Goal: Task Accomplishment & Management: Complete application form

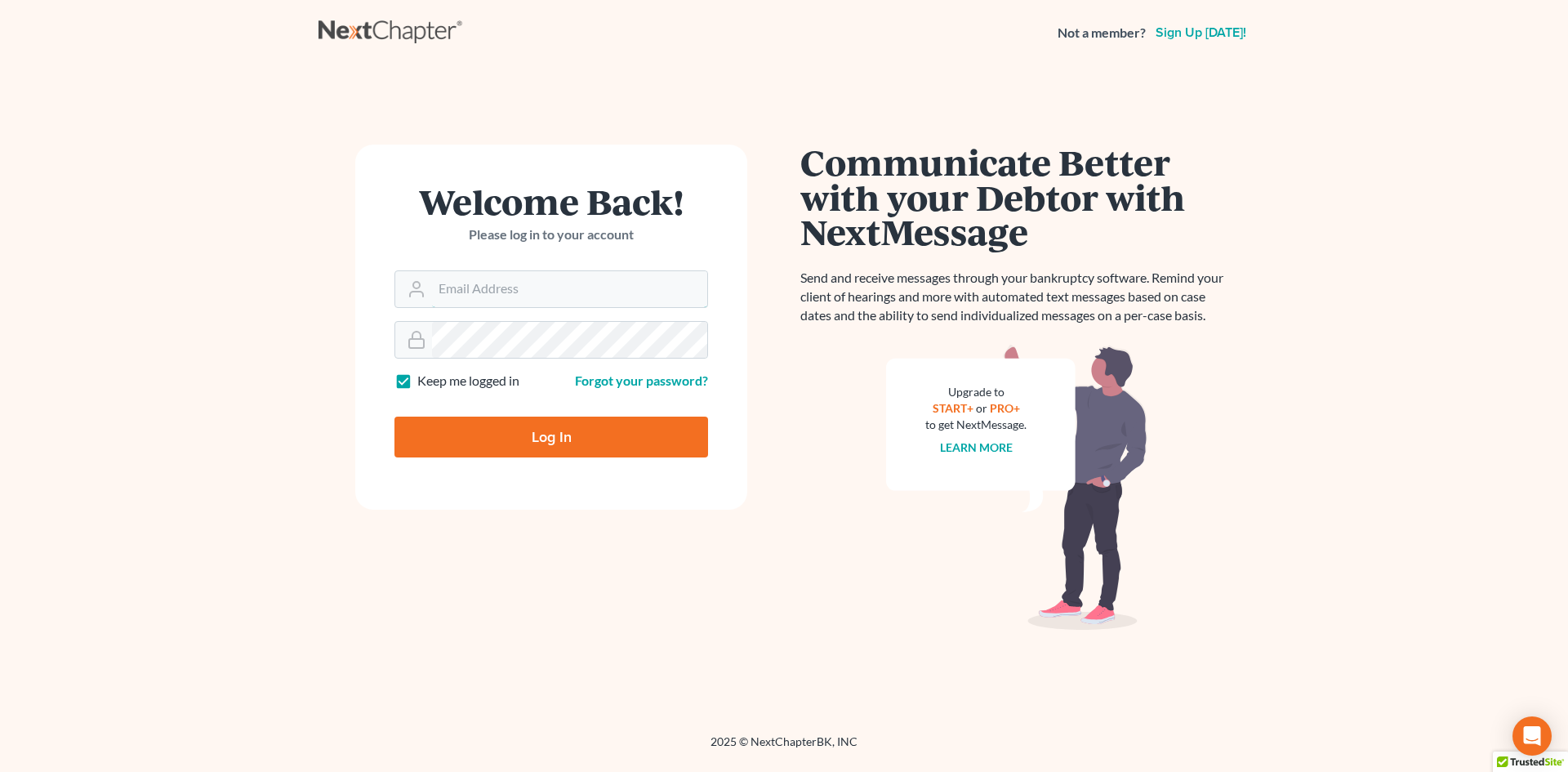
type input "[PERSON_NAME][EMAIL_ADDRESS][DOMAIN_NAME]"
click at [709, 404] on div at bounding box center [561, 451] width 334 height 186
click at [496, 431] on input "Log In" at bounding box center [551, 437] width 313 height 41
type input "Thinking..."
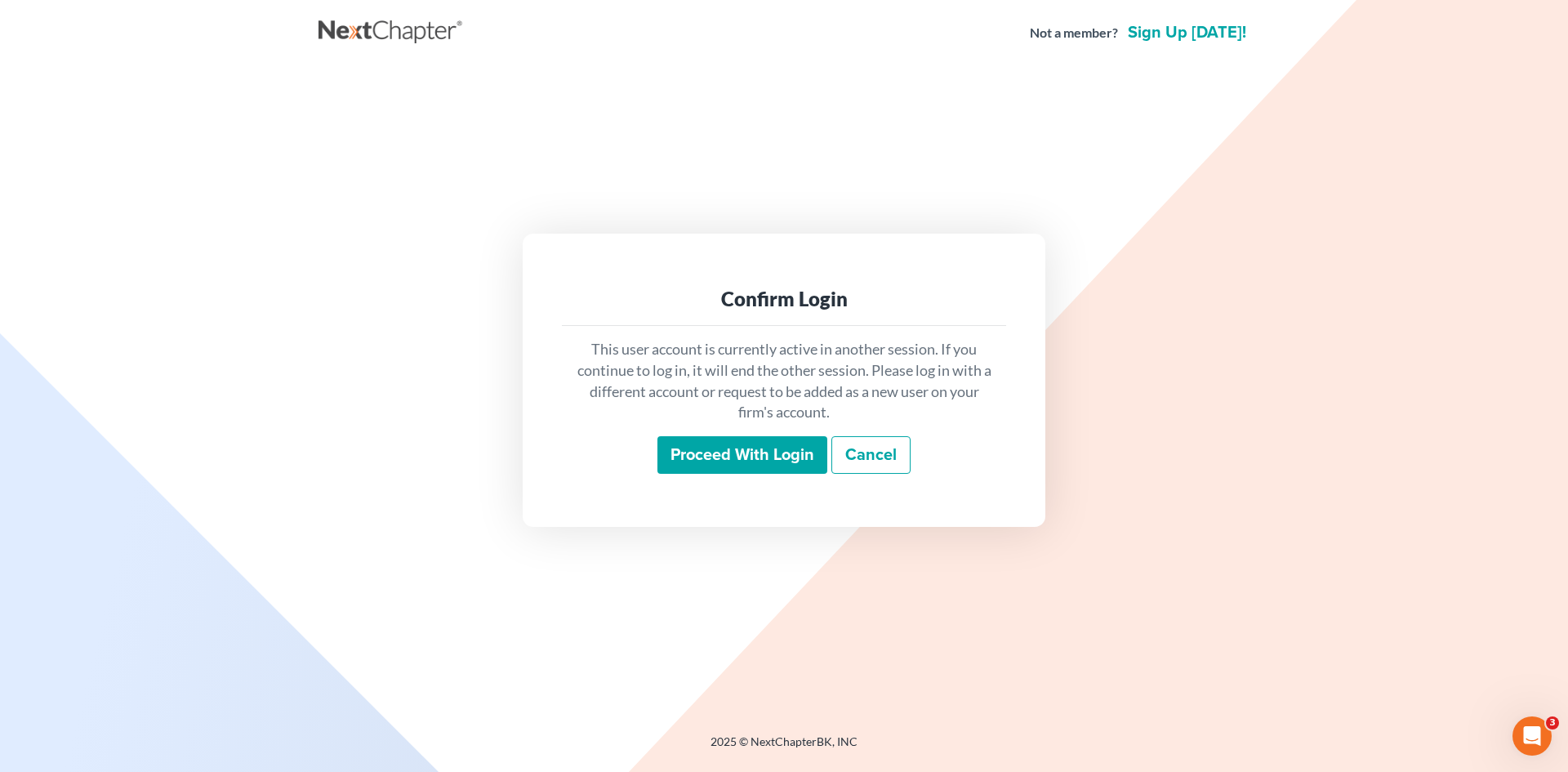
click at [714, 463] on input "Proceed with login" at bounding box center [742, 454] width 170 height 38
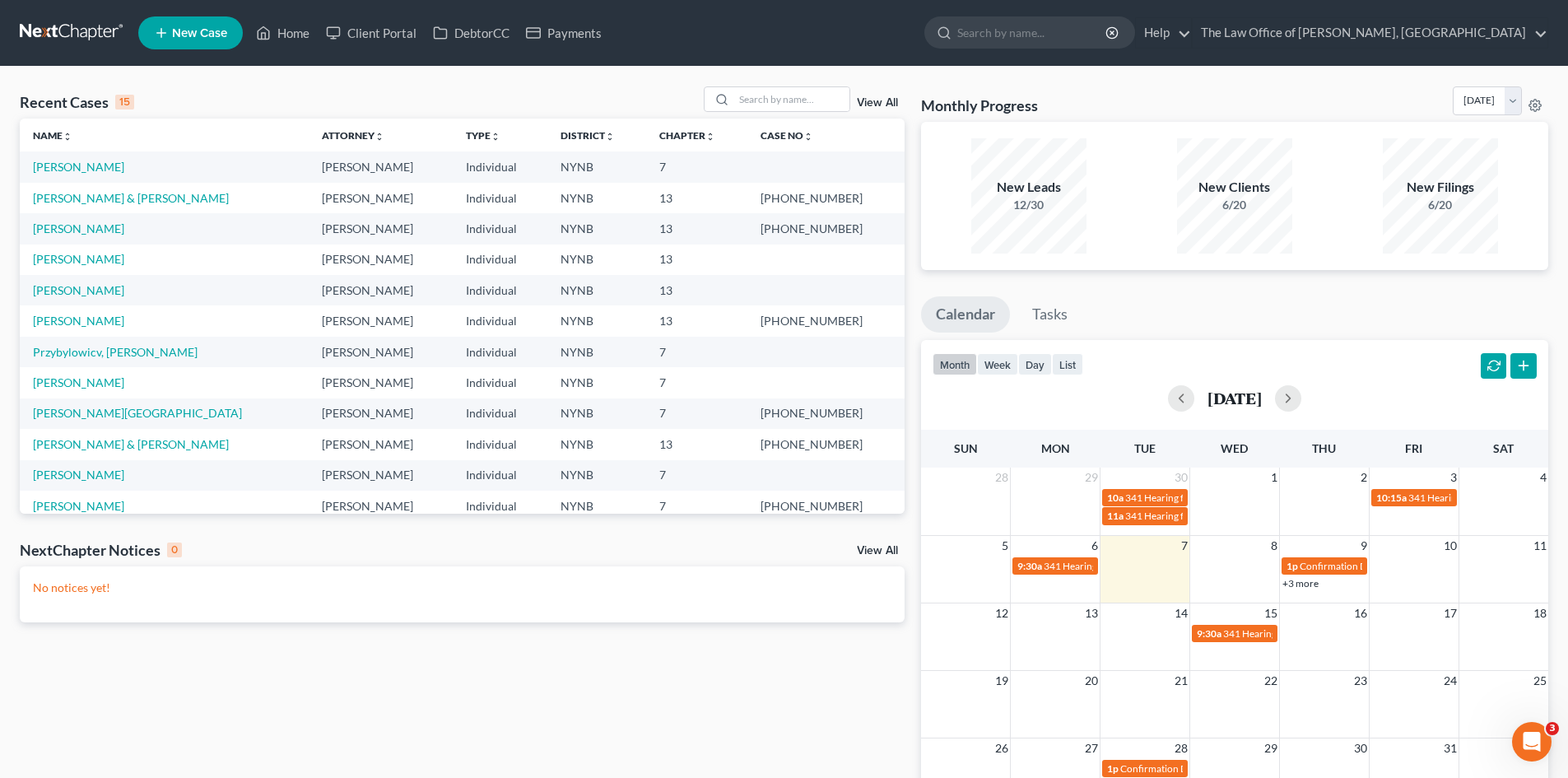
click at [196, 35] on span "New Case" at bounding box center [199, 33] width 55 height 12
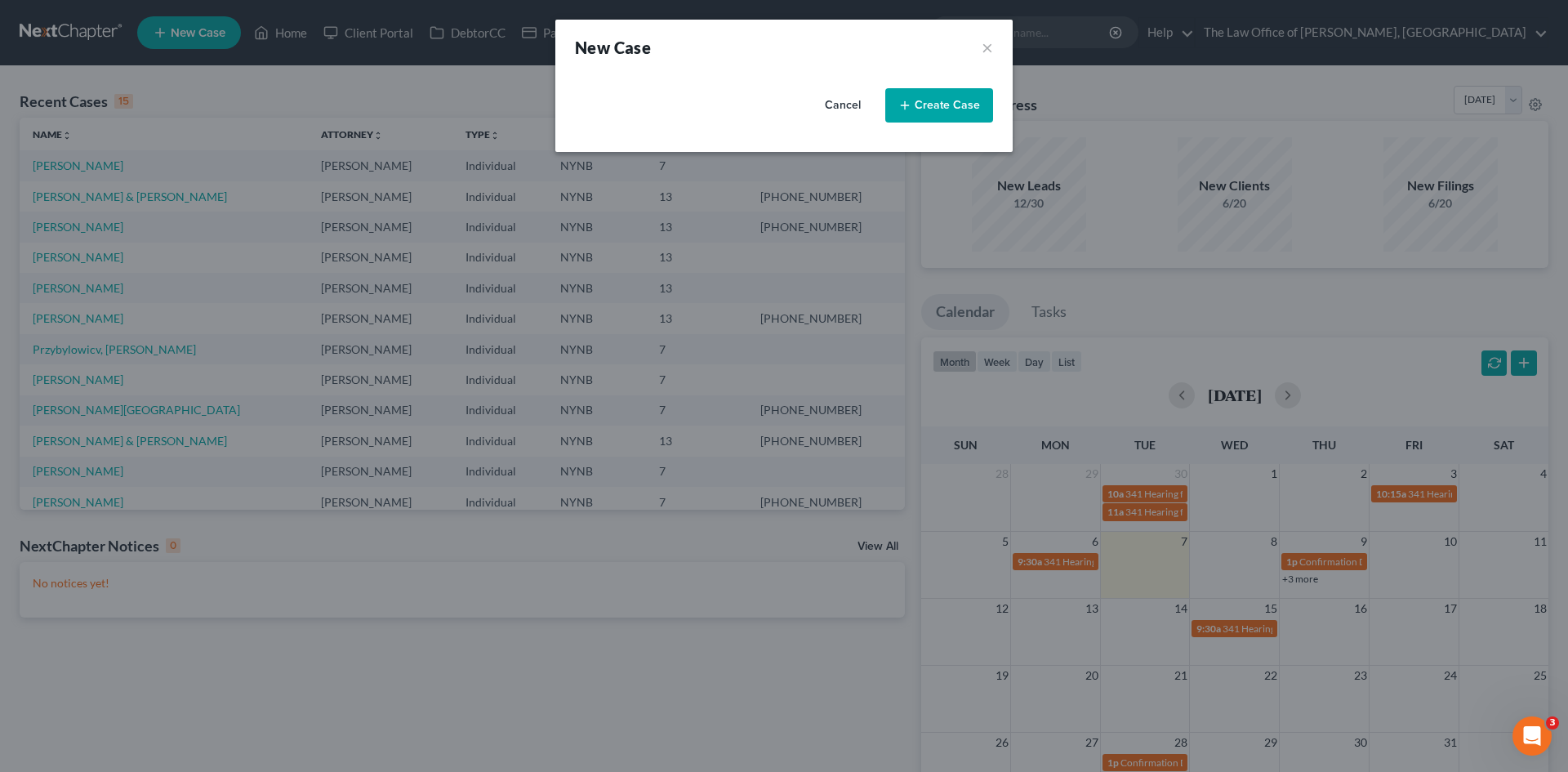
select select "54"
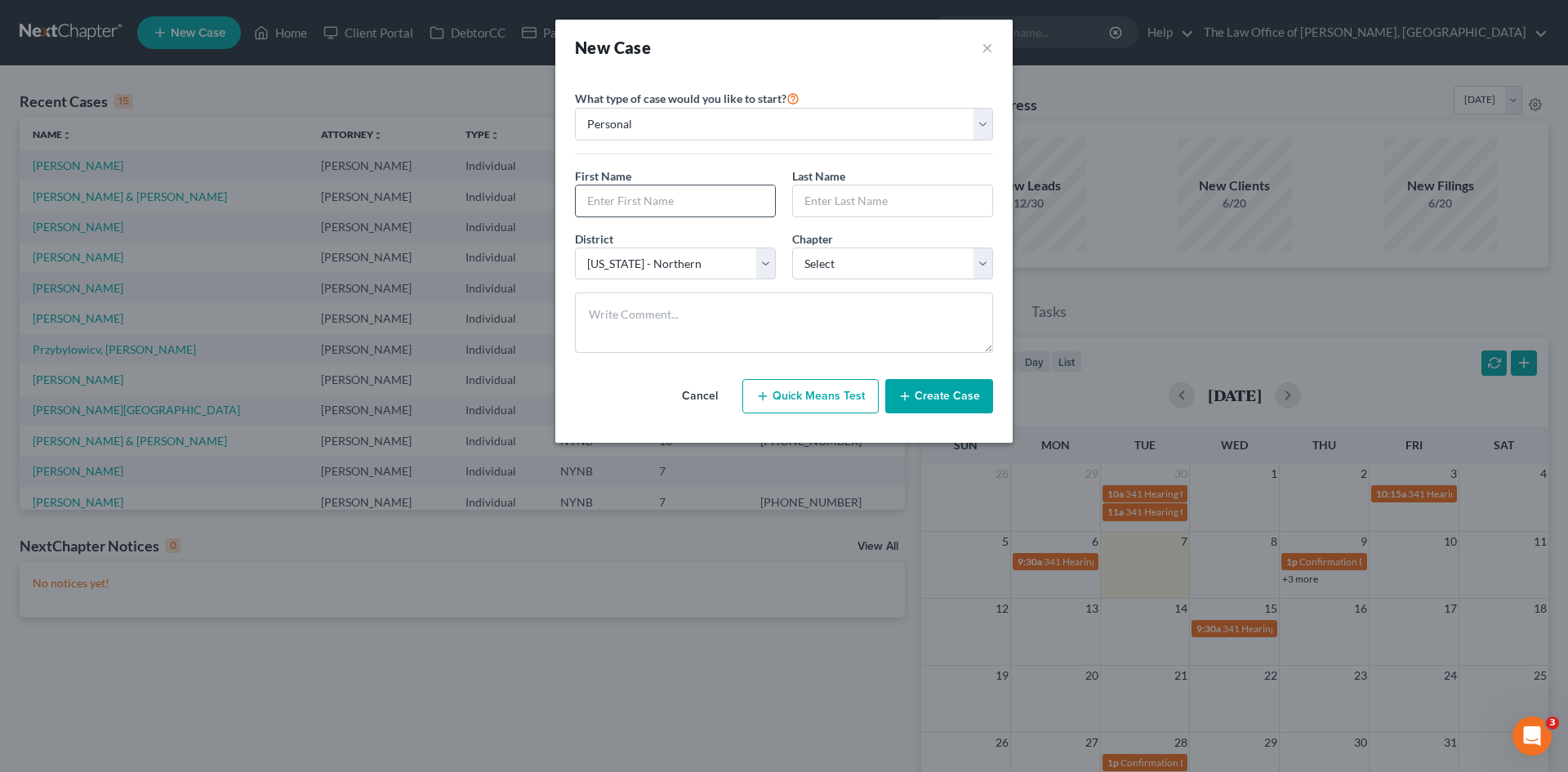
click at [643, 208] on input "text" at bounding box center [675, 201] width 199 height 31
paste input "[PERSON_NAME]"
type input "[PERSON_NAME]"
click at [810, 196] on input "text" at bounding box center [892, 201] width 199 height 31
paste input "[PERSON_NAME]"
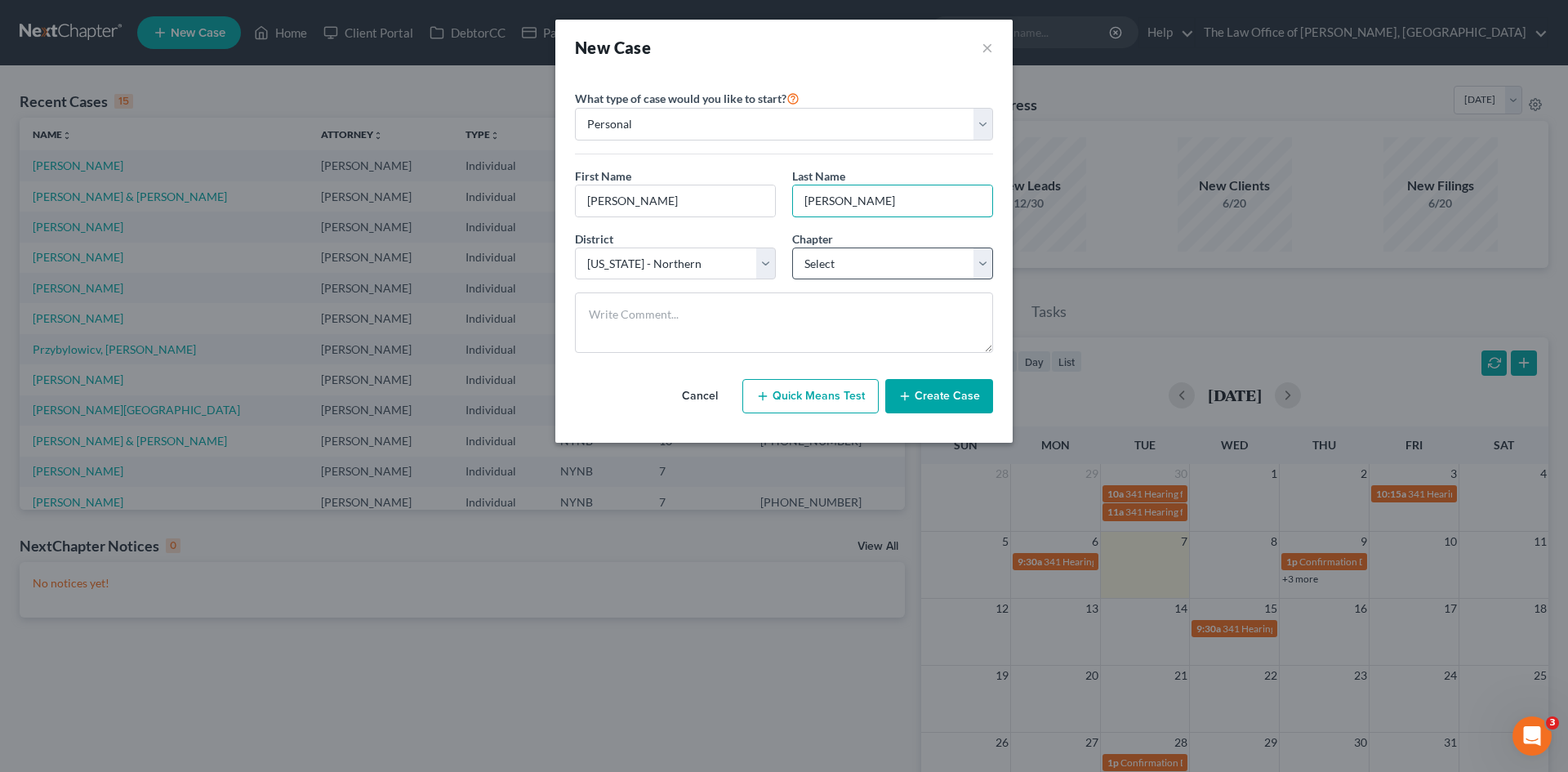
type input "[PERSON_NAME]"
drag, startPoint x: 823, startPoint y: 265, endPoint x: 827, endPoint y: 278, distance: 13.6
click at [823, 265] on select "Select 7 11 12 13" at bounding box center [892, 263] width 201 height 32
select select "3"
click at [792, 247] on select "Select 7 11 12 13" at bounding box center [892, 263] width 201 height 32
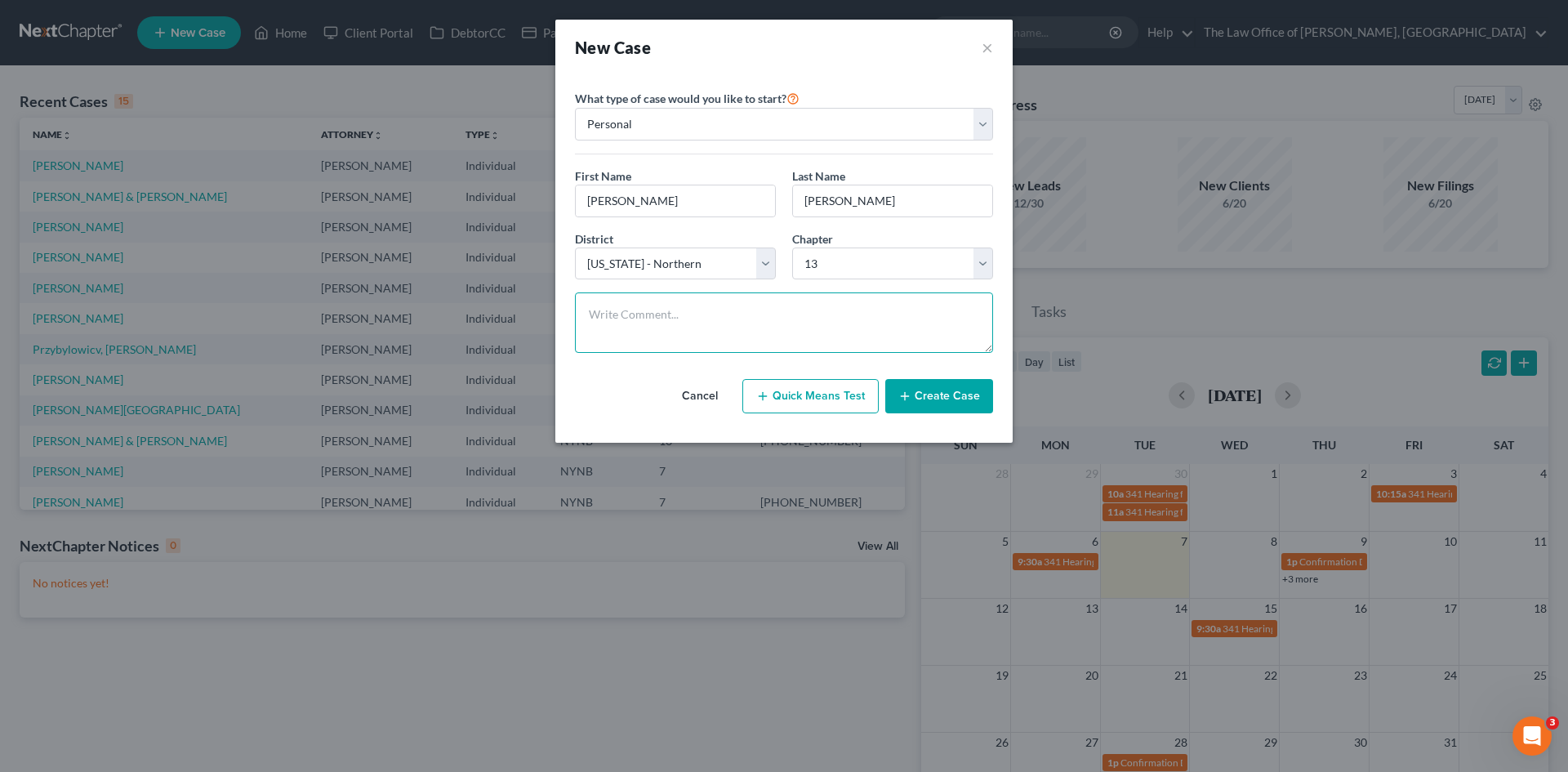
click at [630, 311] on textarea at bounding box center [783, 322] width 418 height 60
paste textarea "yes house mortgage 179k on mortgage 1 car no lien widow three kids grown annual…"
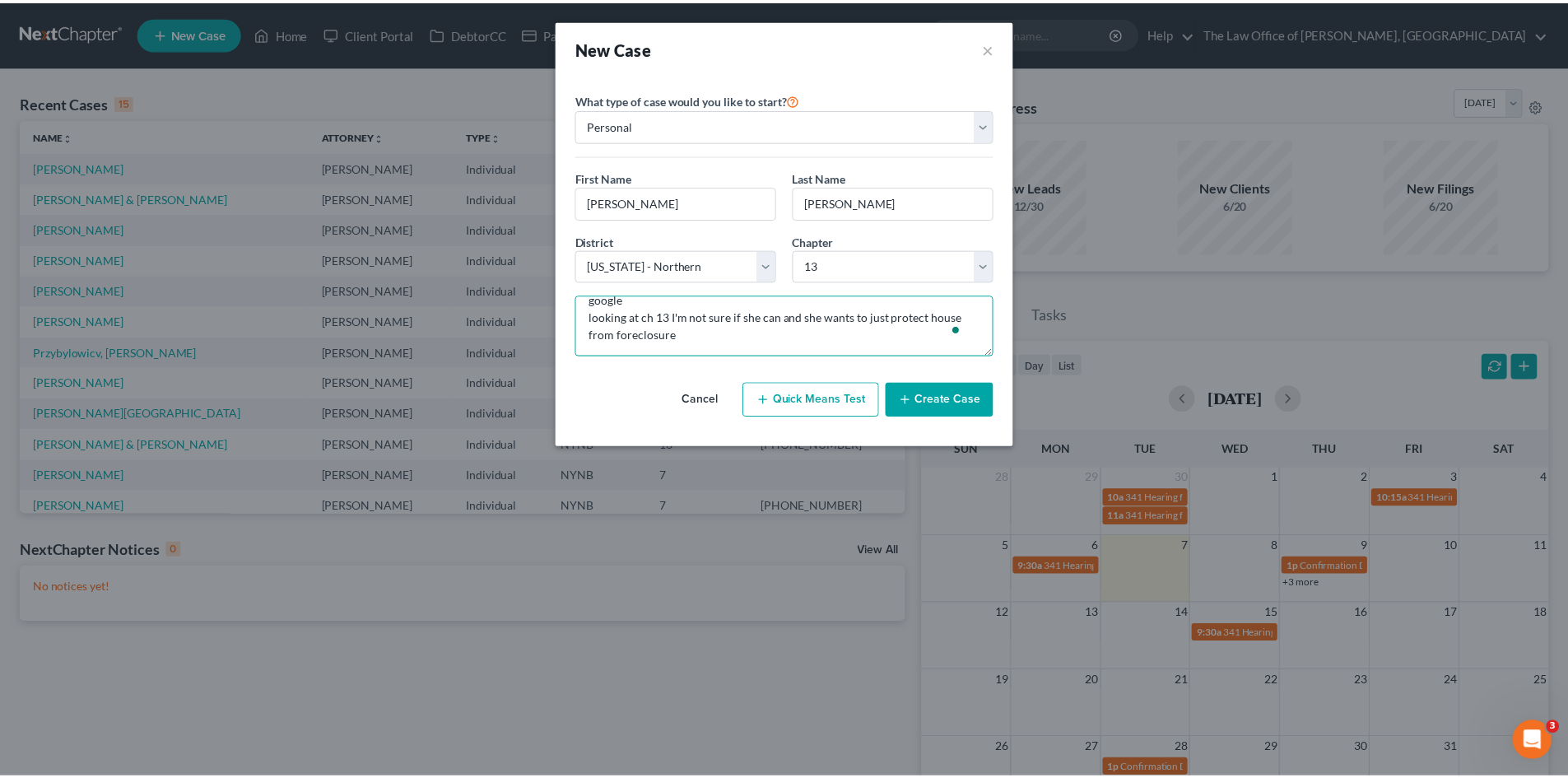
scroll to position [143, 0]
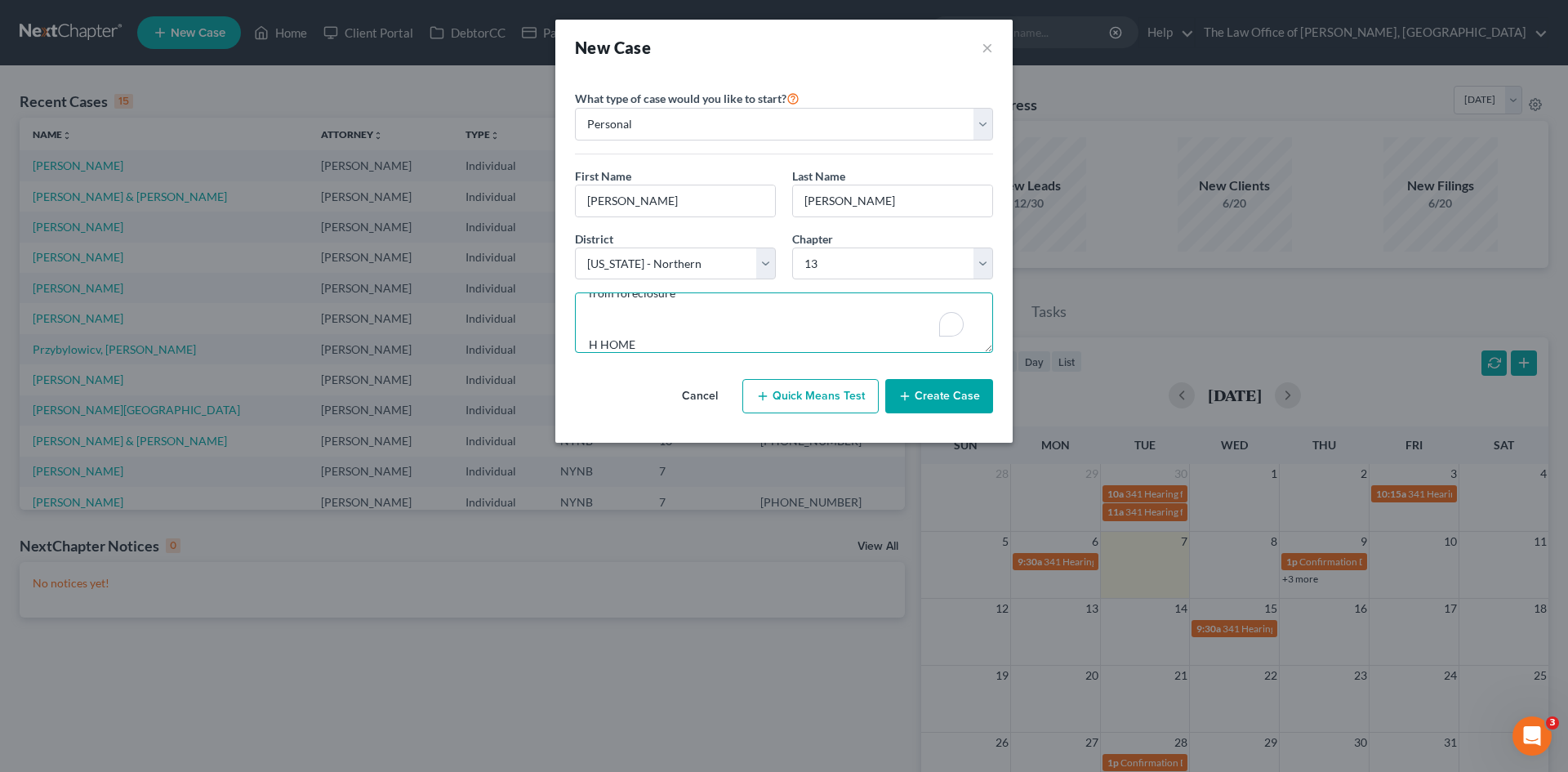
type textarea "yes house mortgage 179k on mortgage 1 car no lien widow three kids grown annual…"
click at [962, 398] on button "Create Case" at bounding box center [939, 396] width 107 height 34
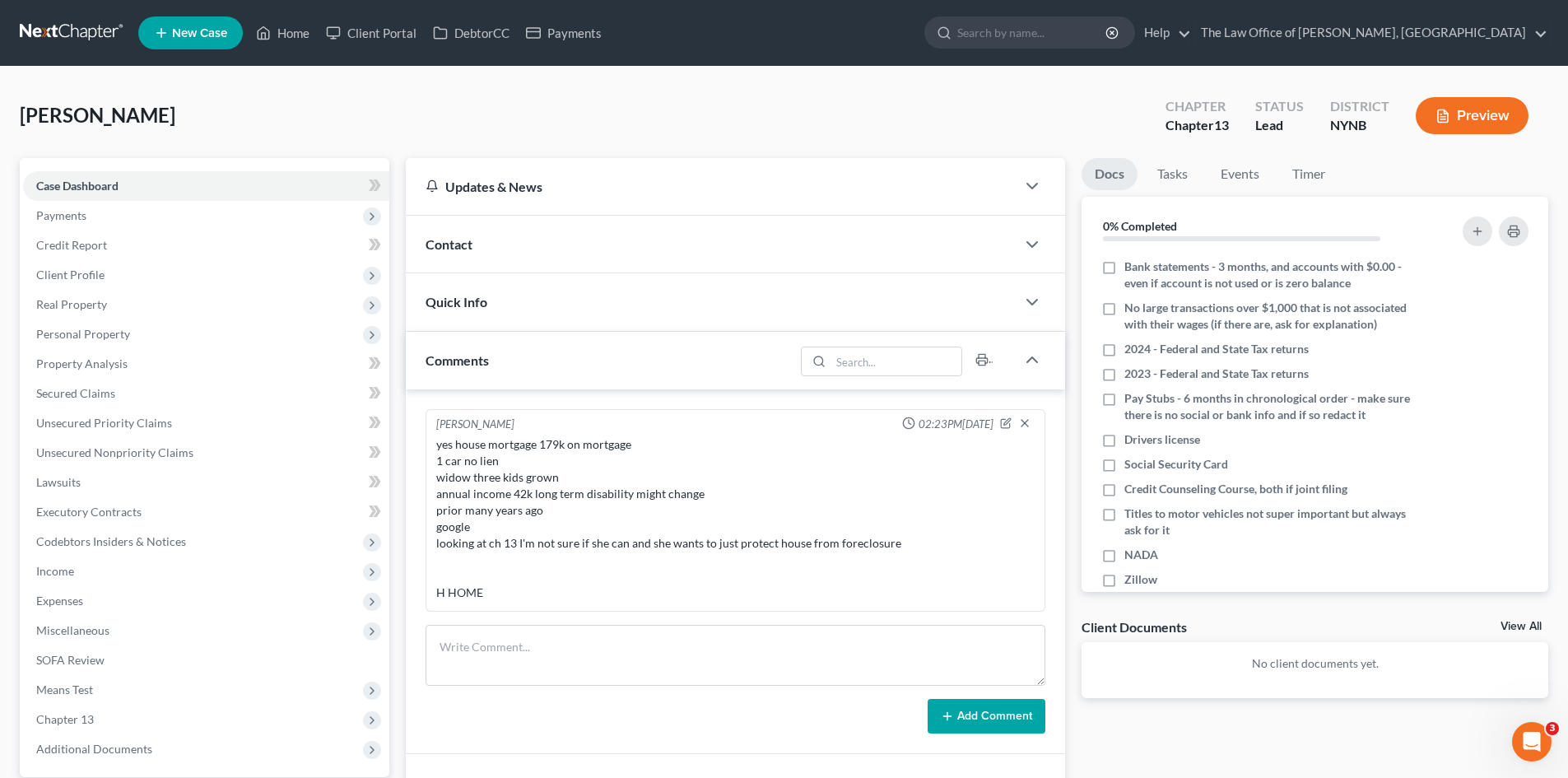
click at [554, 257] on div "Contact" at bounding box center [710, 244] width 610 height 57
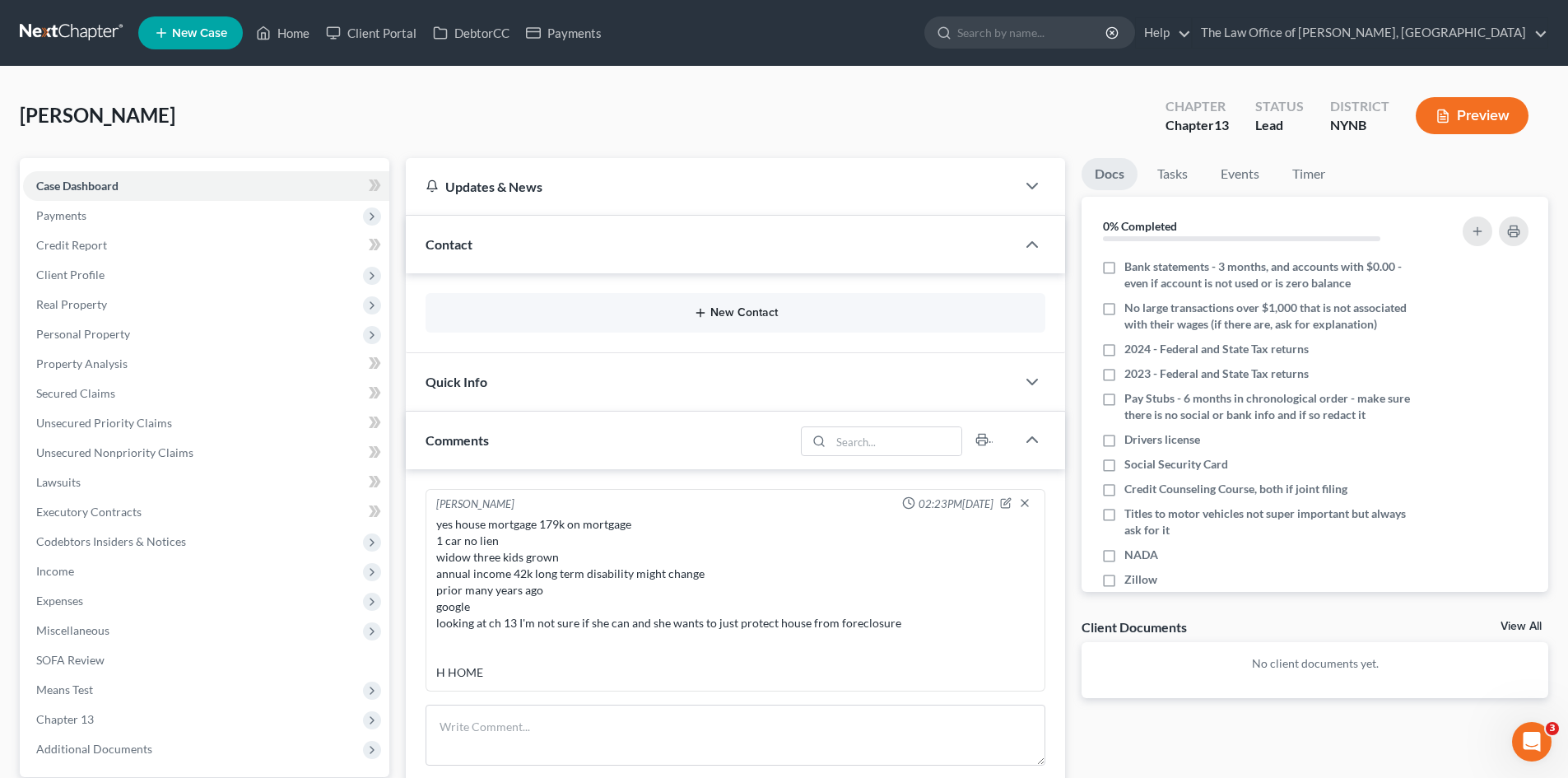
click at [727, 308] on button "New Contact" at bounding box center [736, 312] width 593 height 13
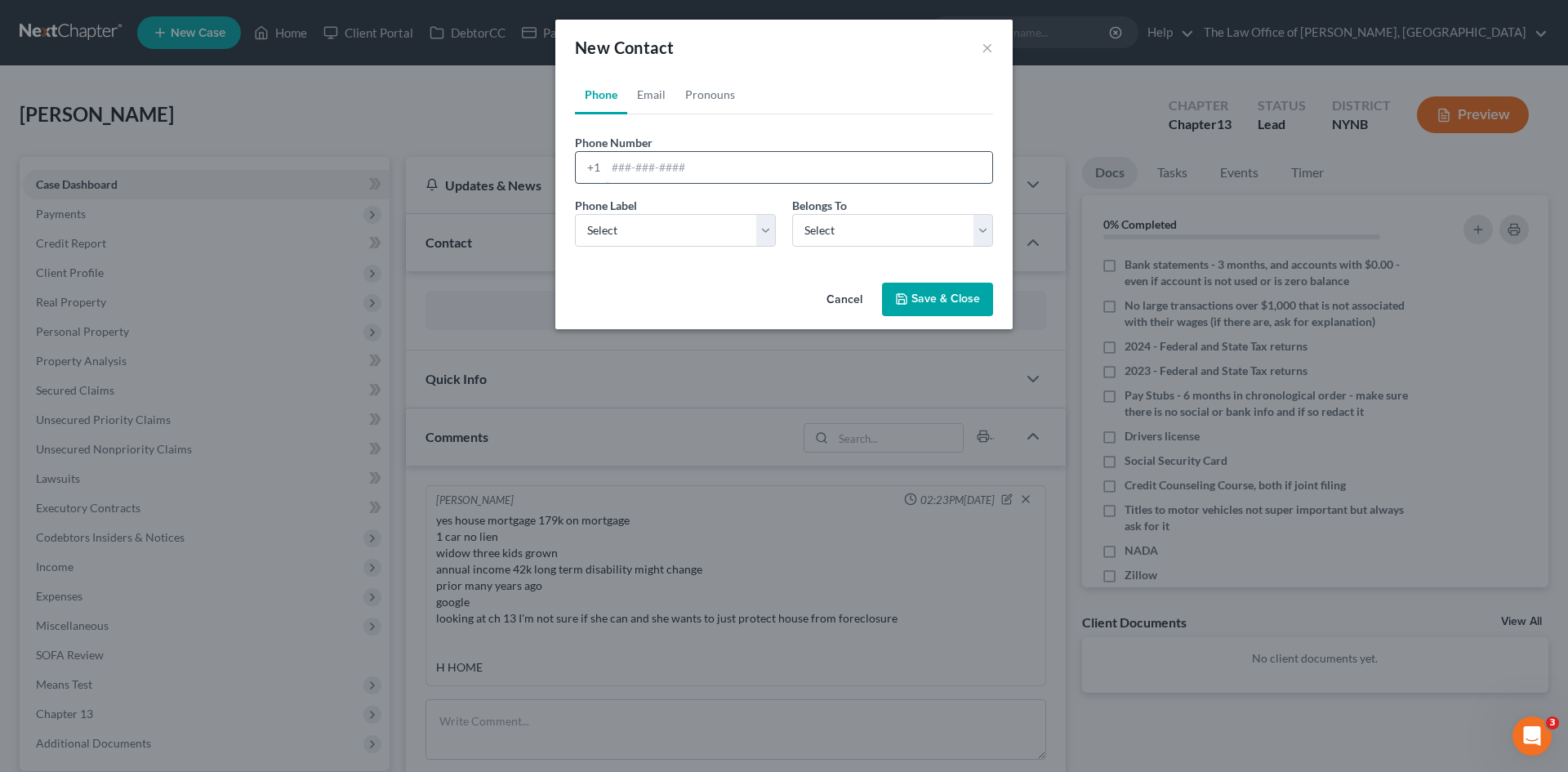
drag, startPoint x: 617, startPoint y: 164, endPoint x: 643, endPoint y: 168, distance: 26.3
click at [617, 164] on input "tel" at bounding box center [799, 168] width 386 height 31
paste input "[PHONE_NUMBER]"
type input "[PHONE_NUMBER]"
click at [652, 237] on select "Select Mobile Home Work Other" at bounding box center [675, 230] width 201 height 32
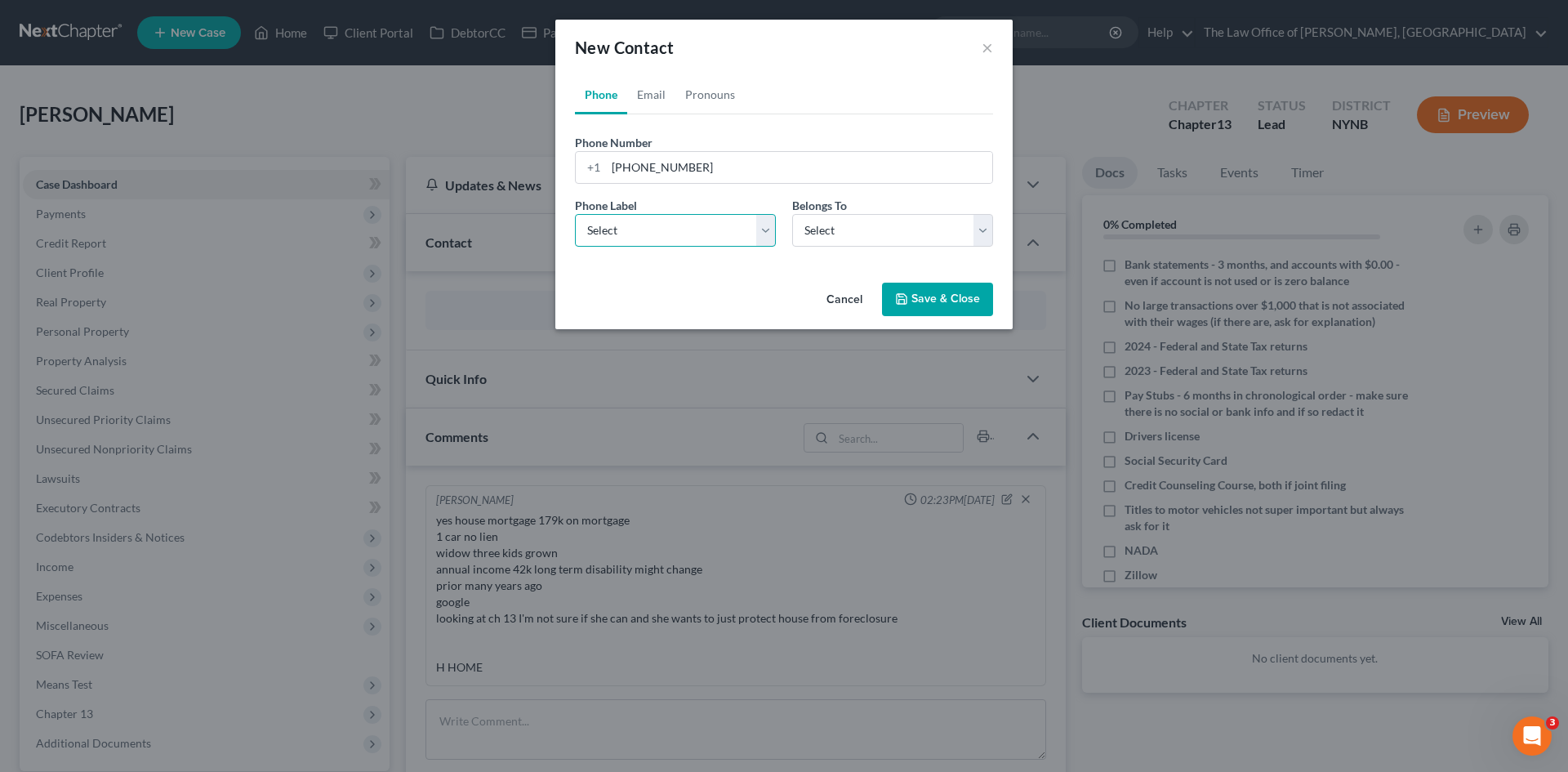
select select "0"
click at [574, 214] on select "Select Mobile Home Work Other" at bounding box center [675, 230] width 201 height 32
drag, startPoint x: 825, startPoint y: 234, endPoint x: 821, endPoint y: 243, distance: 9.8
click at [825, 234] on select "Select Client Other" at bounding box center [892, 230] width 201 height 32
select select "0"
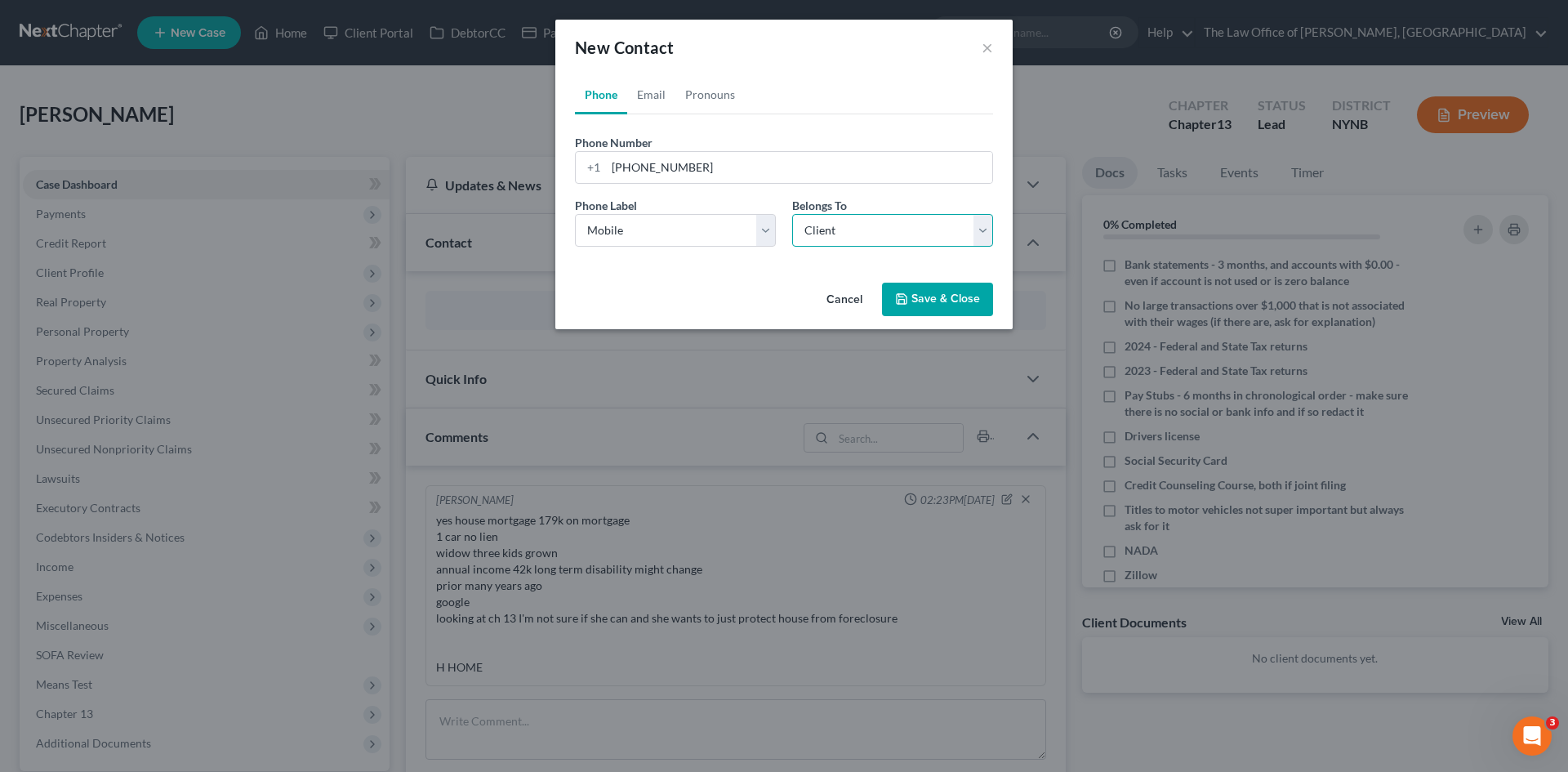
click at [792, 214] on select "Select Client Other" at bounding box center [892, 230] width 201 height 32
select select "0"
click at [651, 93] on link "Email" at bounding box center [650, 94] width 48 height 39
click at [676, 161] on input "email" at bounding box center [799, 168] width 386 height 31
paste input "[EMAIL_ADDRESS][DOMAIN_NAME]"
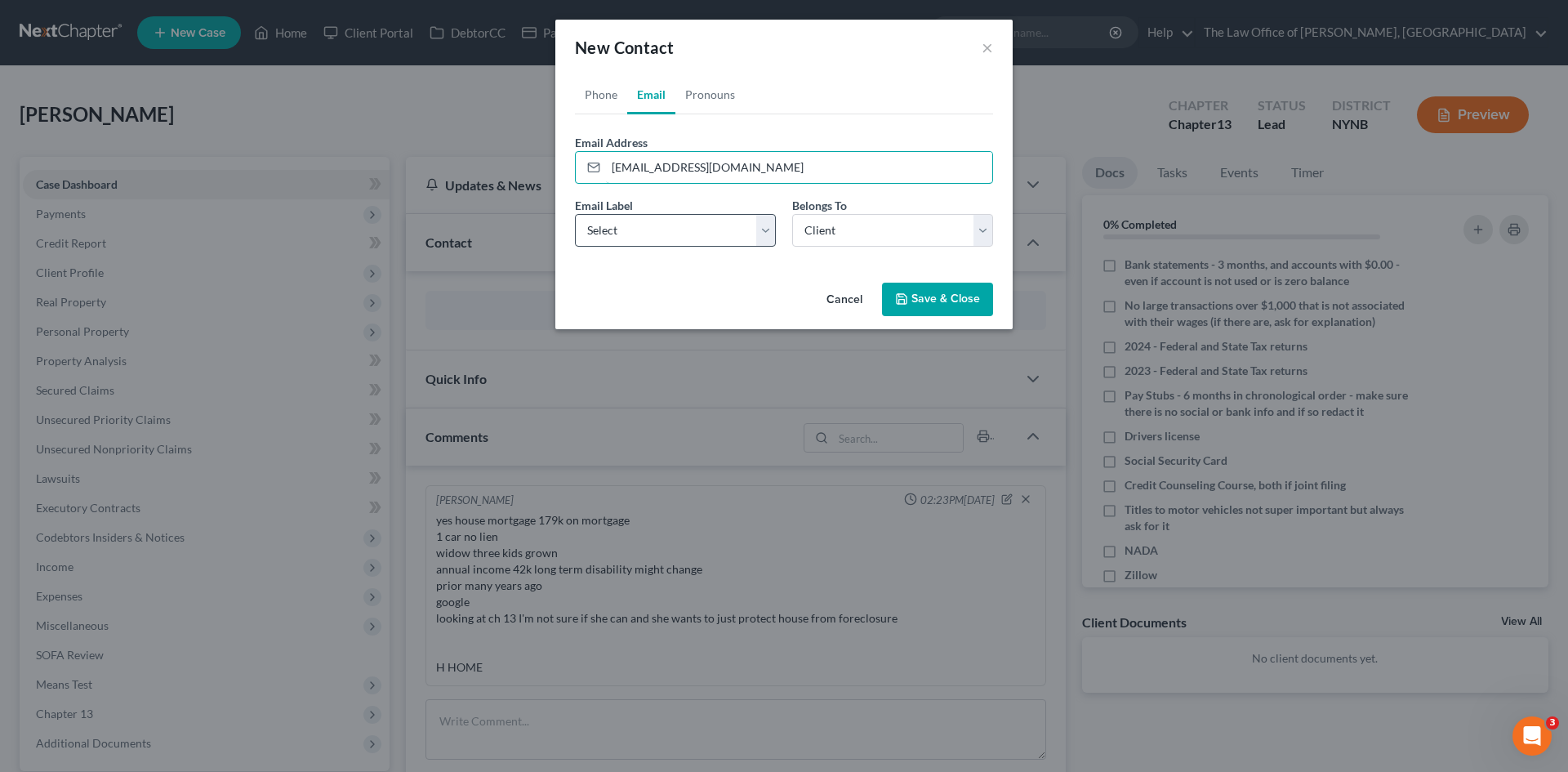
type input "[EMAIL_ADDRESS][DOMAIN_NAME]"
click at [643, 236] on select "Select Home Work Other" at bounding box center [675, 230] width 201 height 32
select select "0"
click at [574, 214] on select "Select Home Work Other" at bounding box center [675, 230] width 201 height 32
click at [932, 309] on button "Save & Close" at bounding box center [937, 300] width 111 height 34
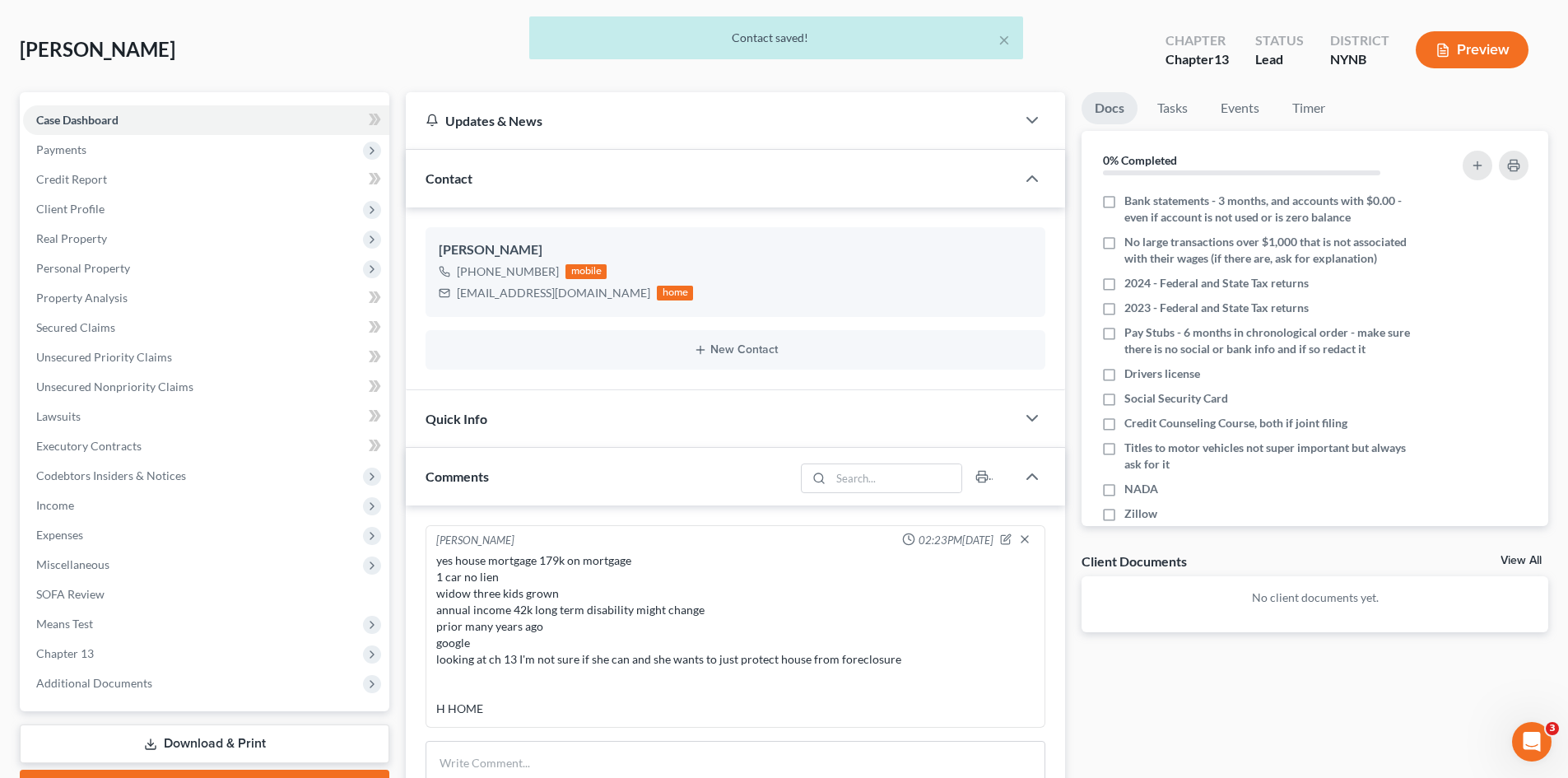
scroll to position [451, 0]
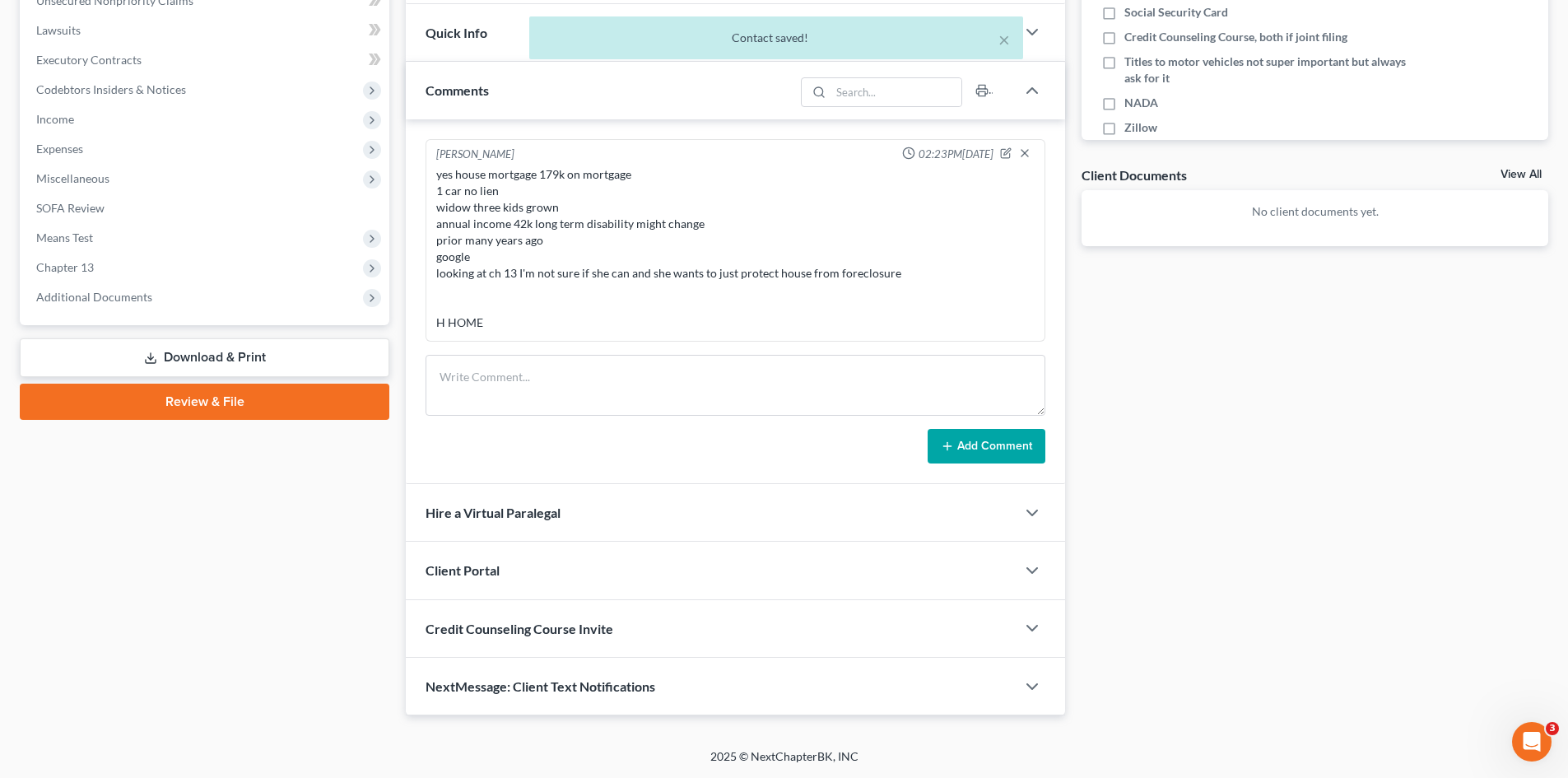
click at [580, 562] on div "Client Portal" at bounding box center [710, 569] width 610 height 57
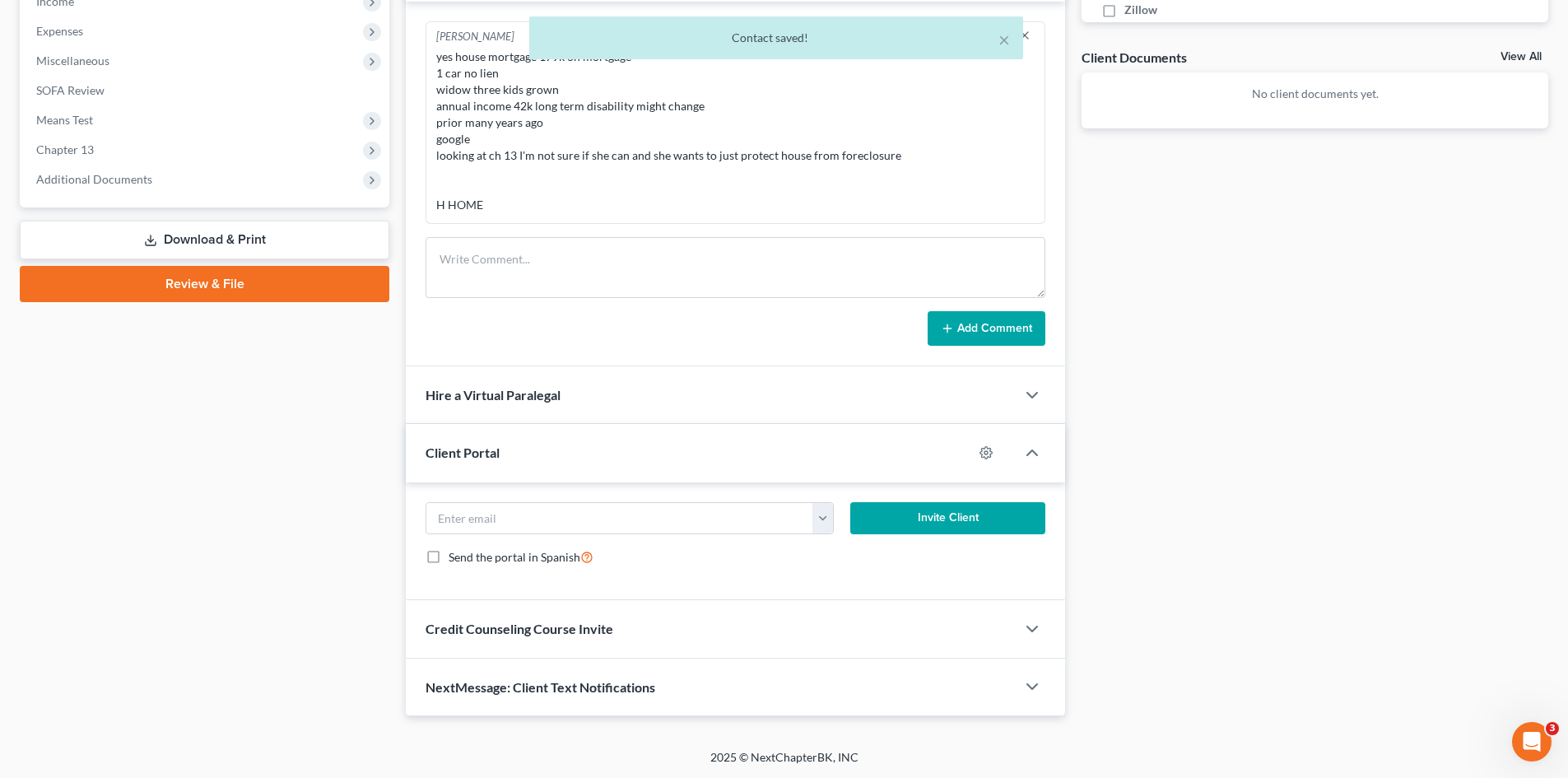
scroll to position [570, 0]
click at [675, 527] on input "email" at bounding box center [619, 518] width 387 height 32
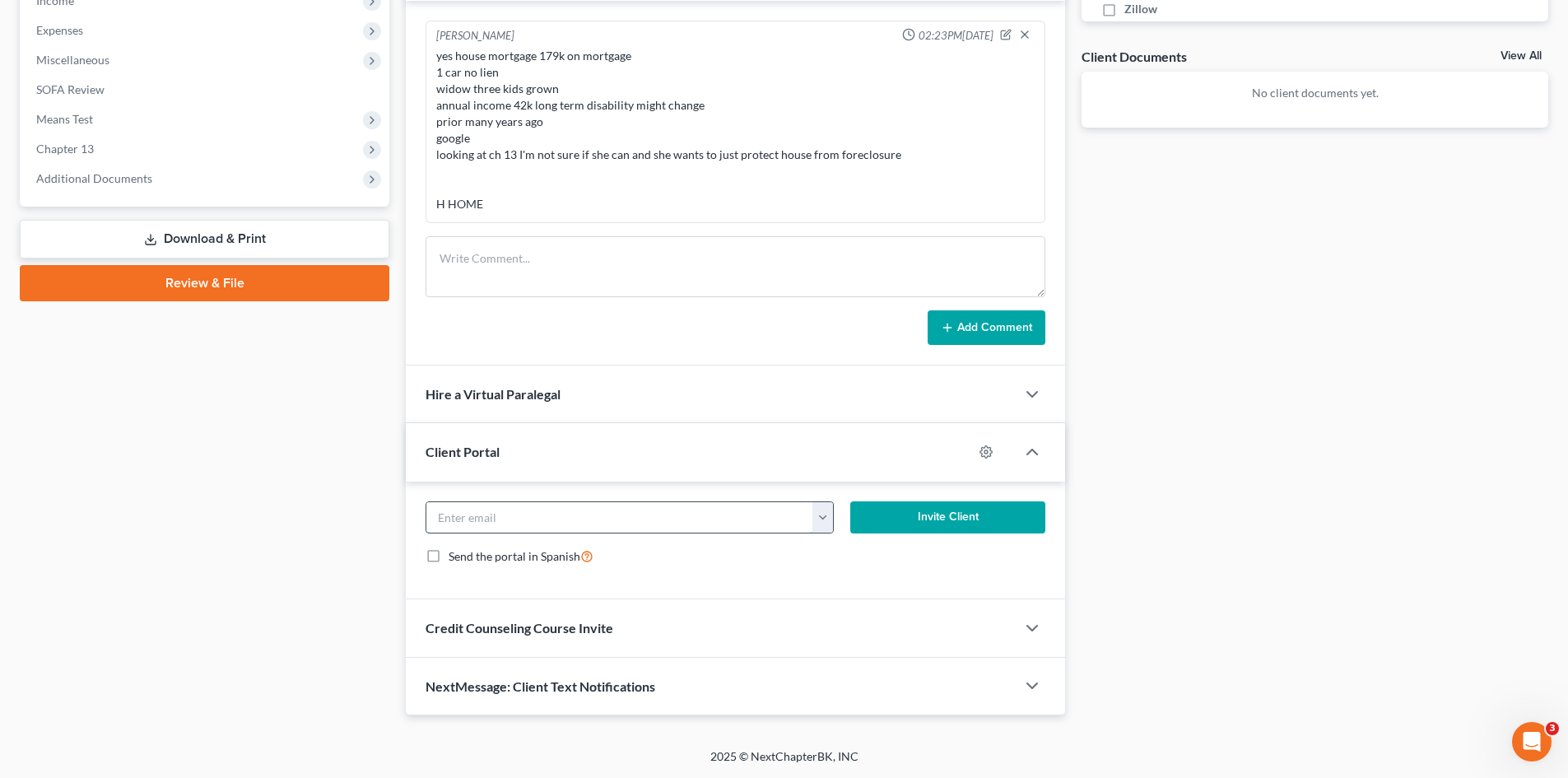
paste input "[EMAIL_ADDRESS][DOMAIN_NAME]"
type input "[EMAIL_ADDRESS][DOMAIN_NAME]"
click at [948, 518] on button "Invite Client" at bounding box center [948, 517] width 196 height 33
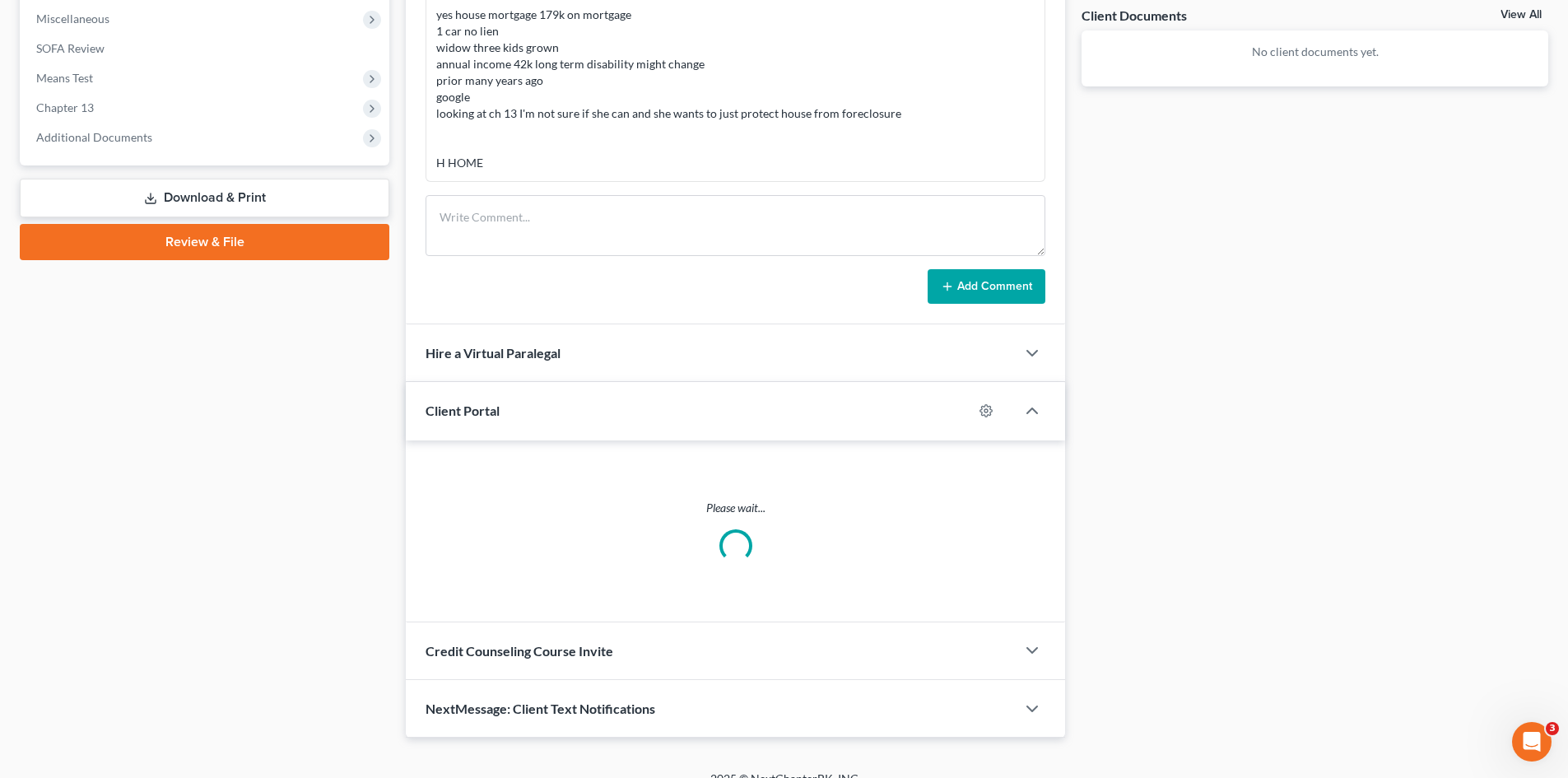
scroll to position [554, 0]
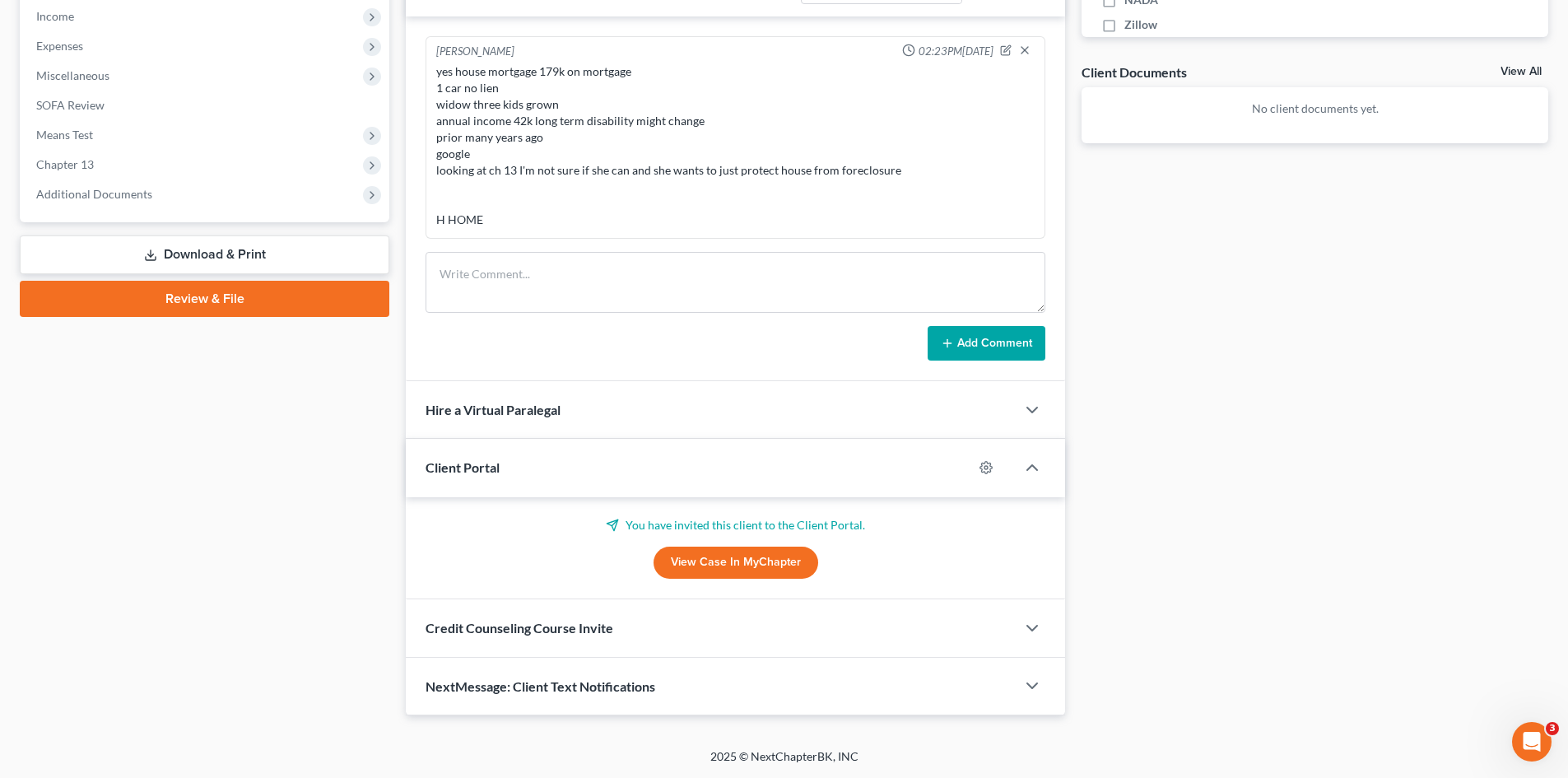
click at [571, 616] on div "Credit Counseling Course Invite" at bounding box center [710, 628] width 610 height 57
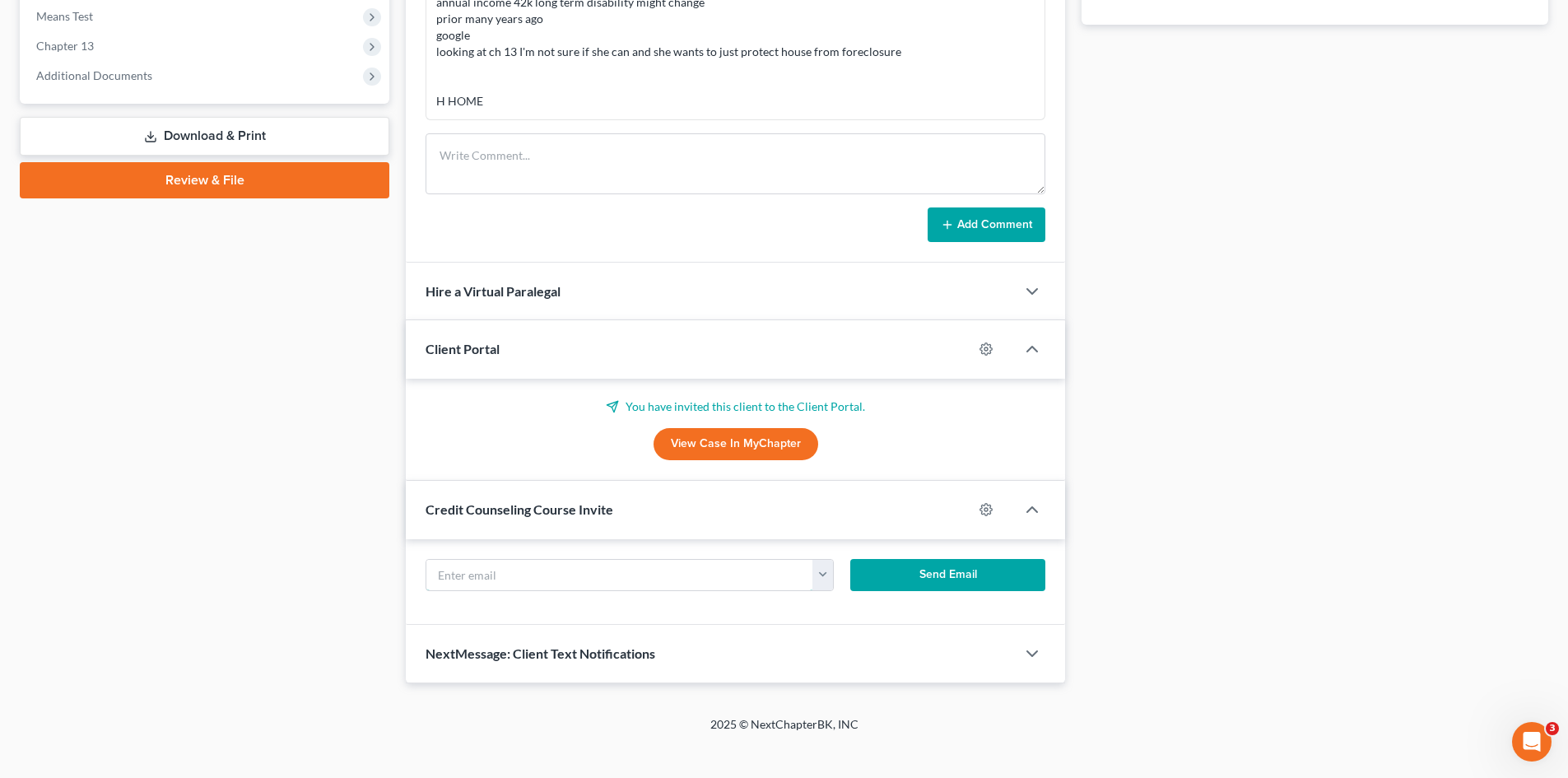
click at [543, 577] on input "text" at bounding box center [619, 576] width 387 height 32
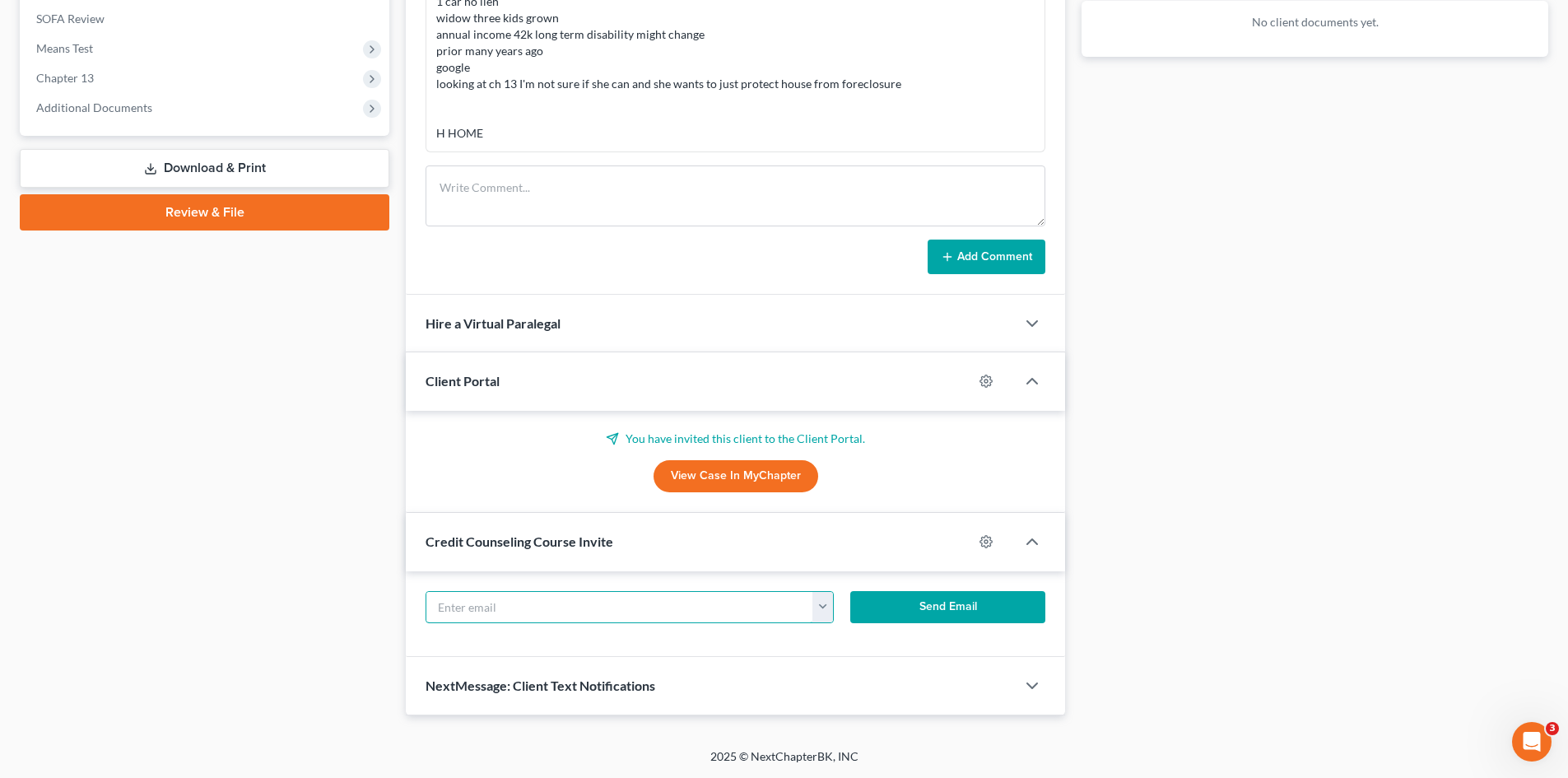
scroll to position [642, 0]
paste input "[EMAIL_ADDRESS][DOMAIN_NAME]"
type input "[EMAIL_ADDRESS][DOMAIN_NAME]"
click at [932, 609] on button "Send Email" at bounding box center [948, 607] width 196 height 33
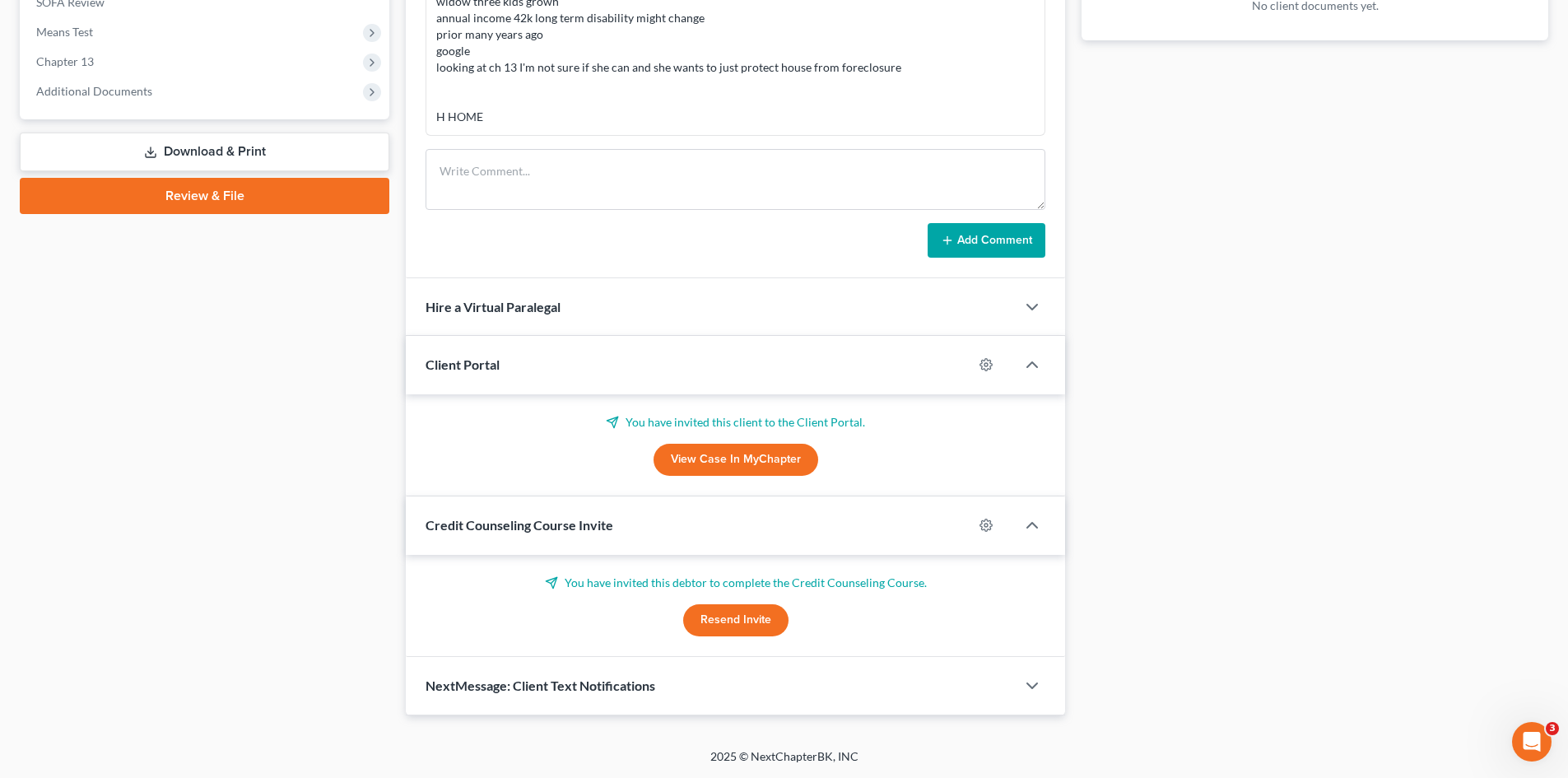
scroll to position [657, 0]
click at [584, 677] on div "NextMessage: Client Text Notifications" at bounding box center [710, 685] width 610 height 57
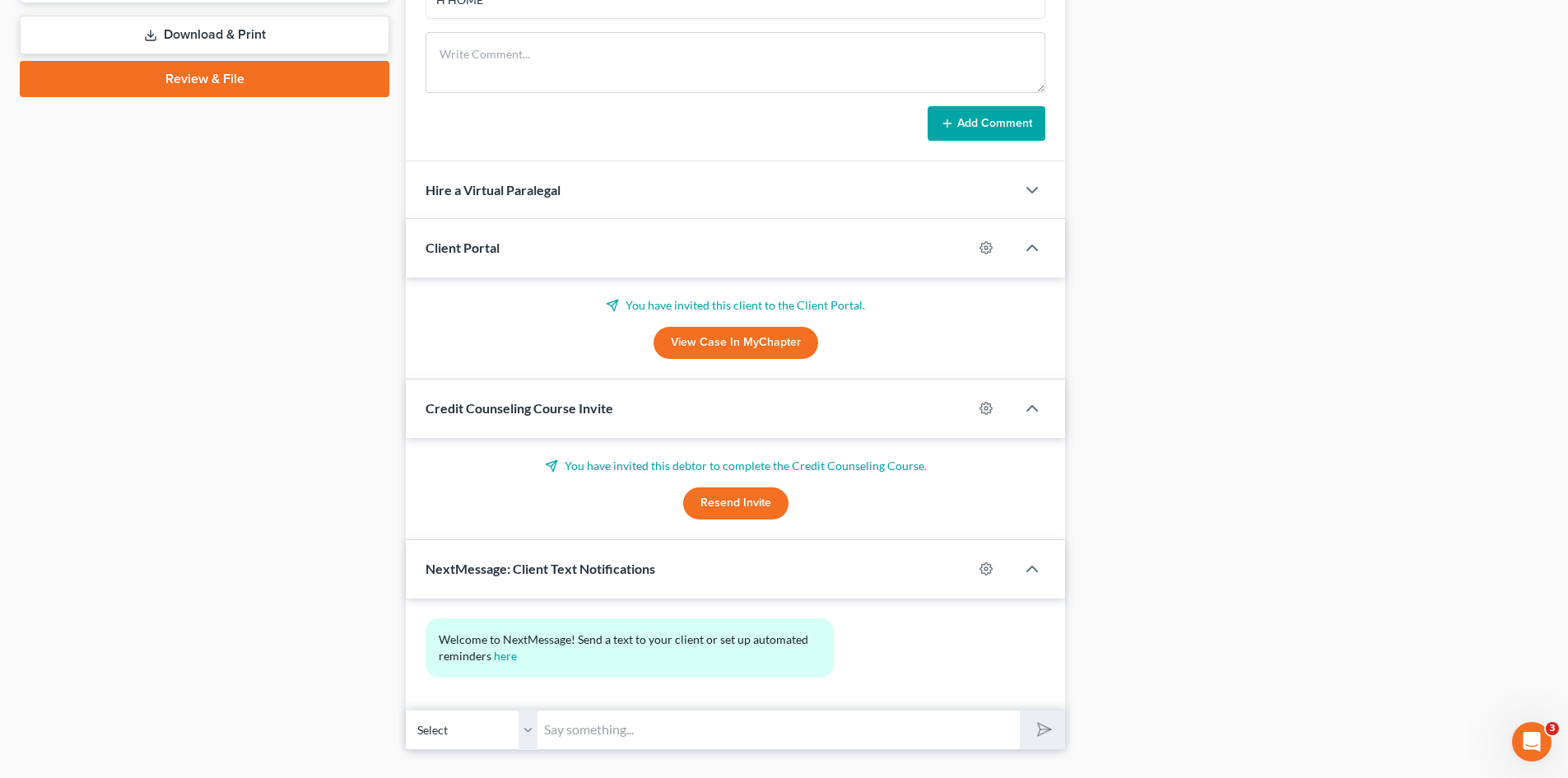
scroll to position [809, 0]
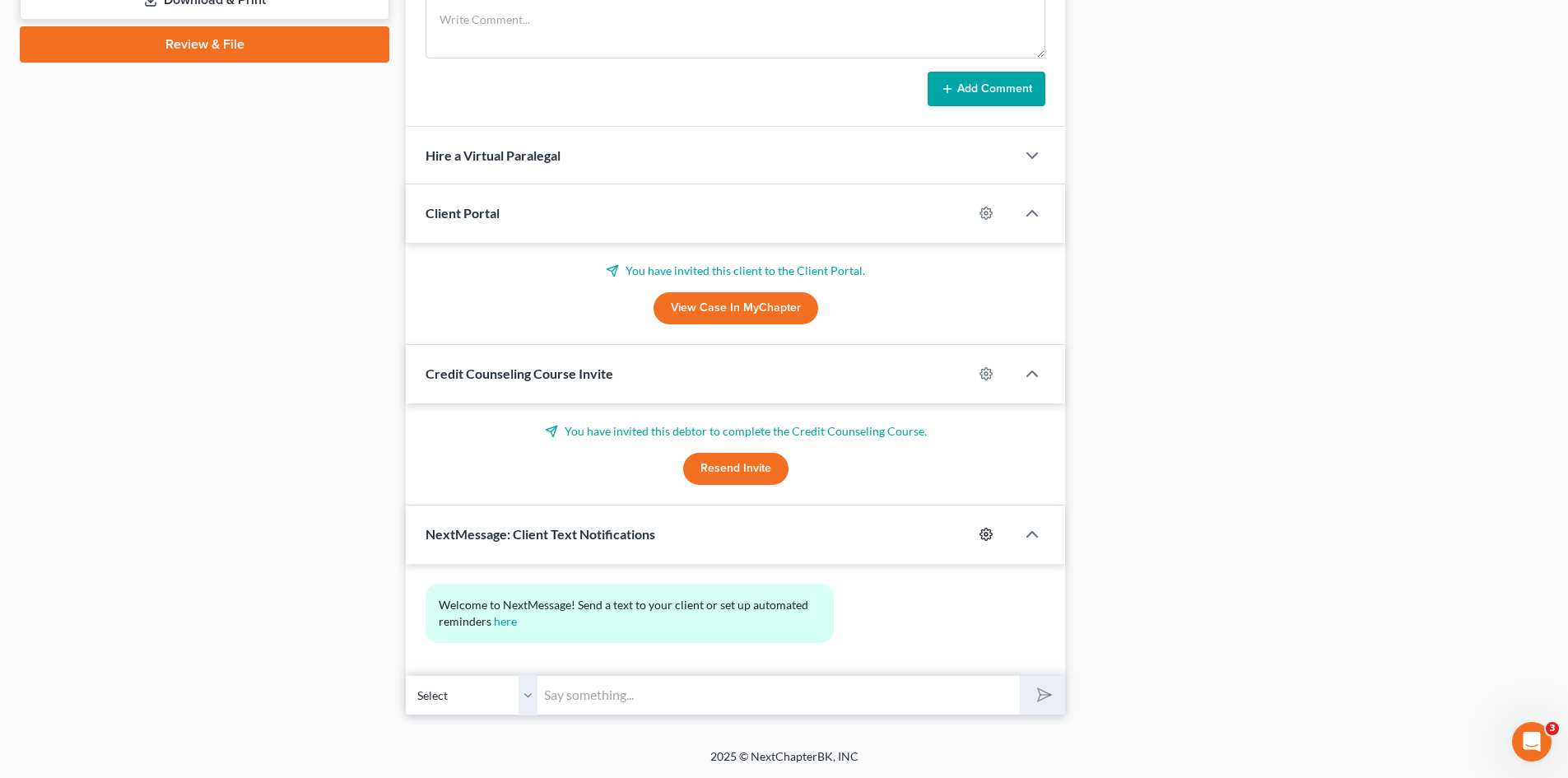
click at [989, 532] on icon "button" at bounding box center [985, 534] width 13 height 13
select select "0"
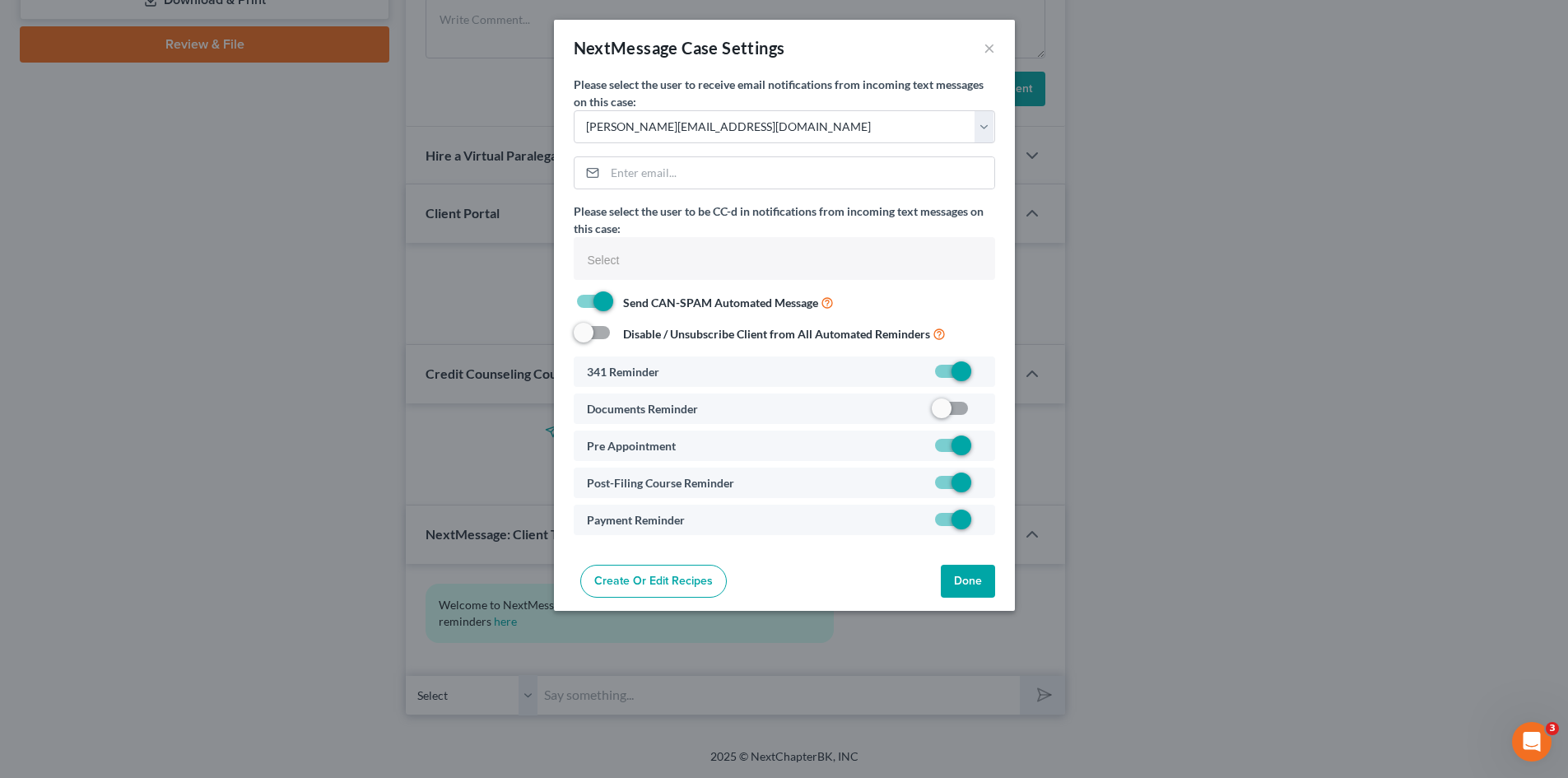
select select
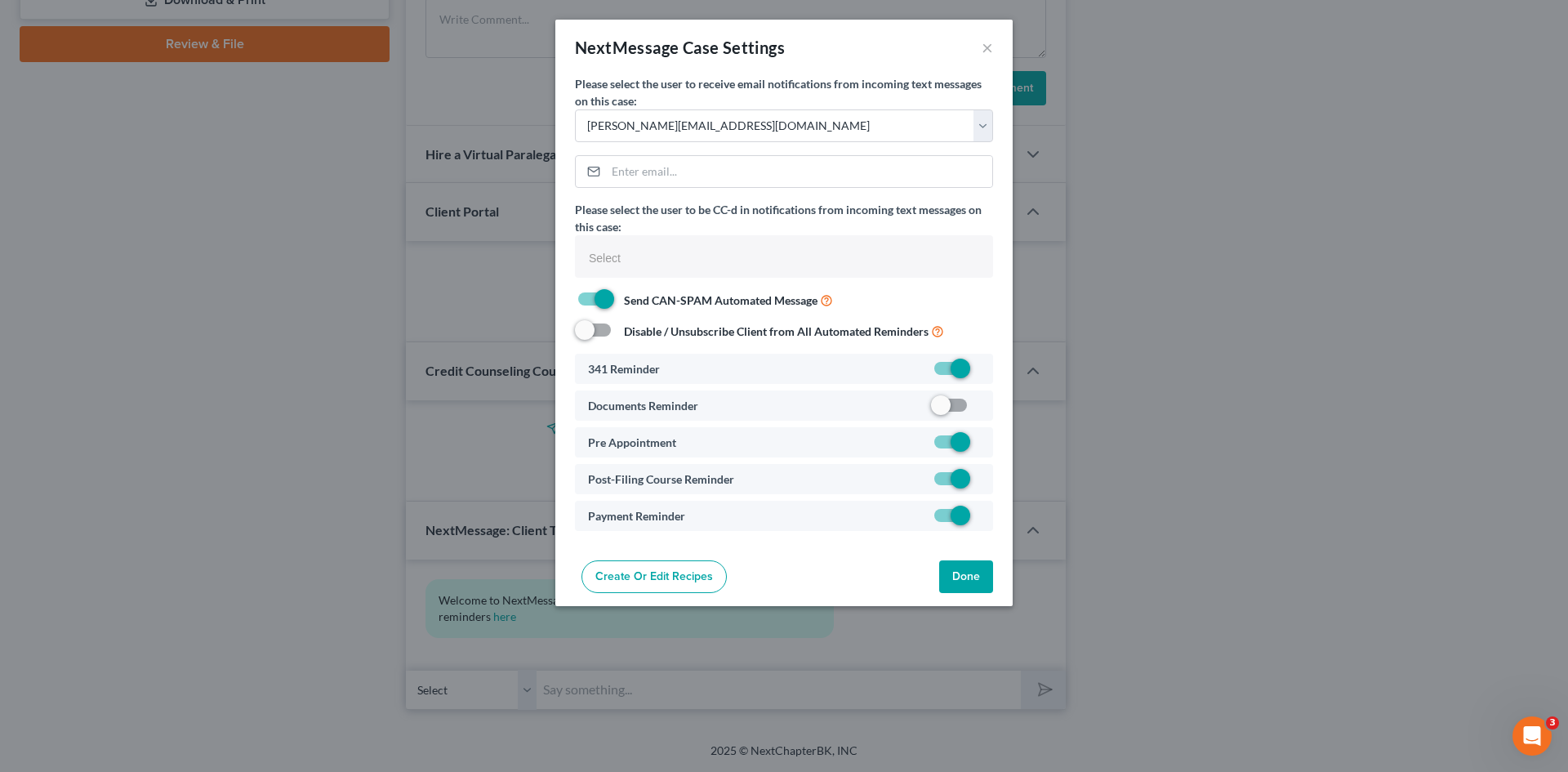
drag, startPoint x: 939, startPoint y: 403, endPoint x: 957, endPoint y: 454, distance: 54.1
click at [980, 410] on label at bounding box center [980, 410] width 0 height 0
click at [987, 405] on input "checkbox" at bounding box center [992, 403] width 10 height 10
checkbox input "true"
click at [968, 583] on button "Done" at bounding box center [966, 576] width 54 height 32
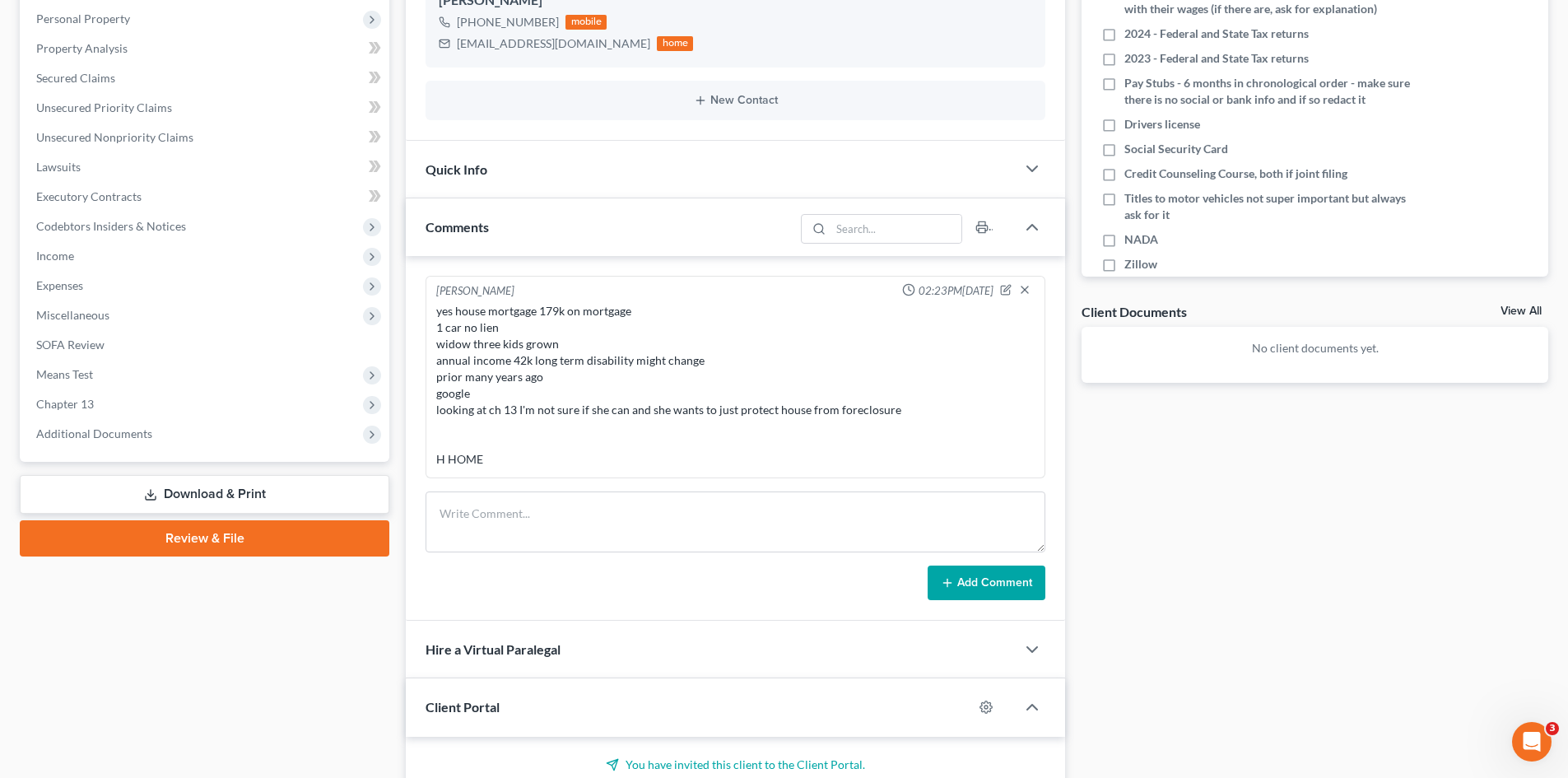
scroll to position [0, 0]
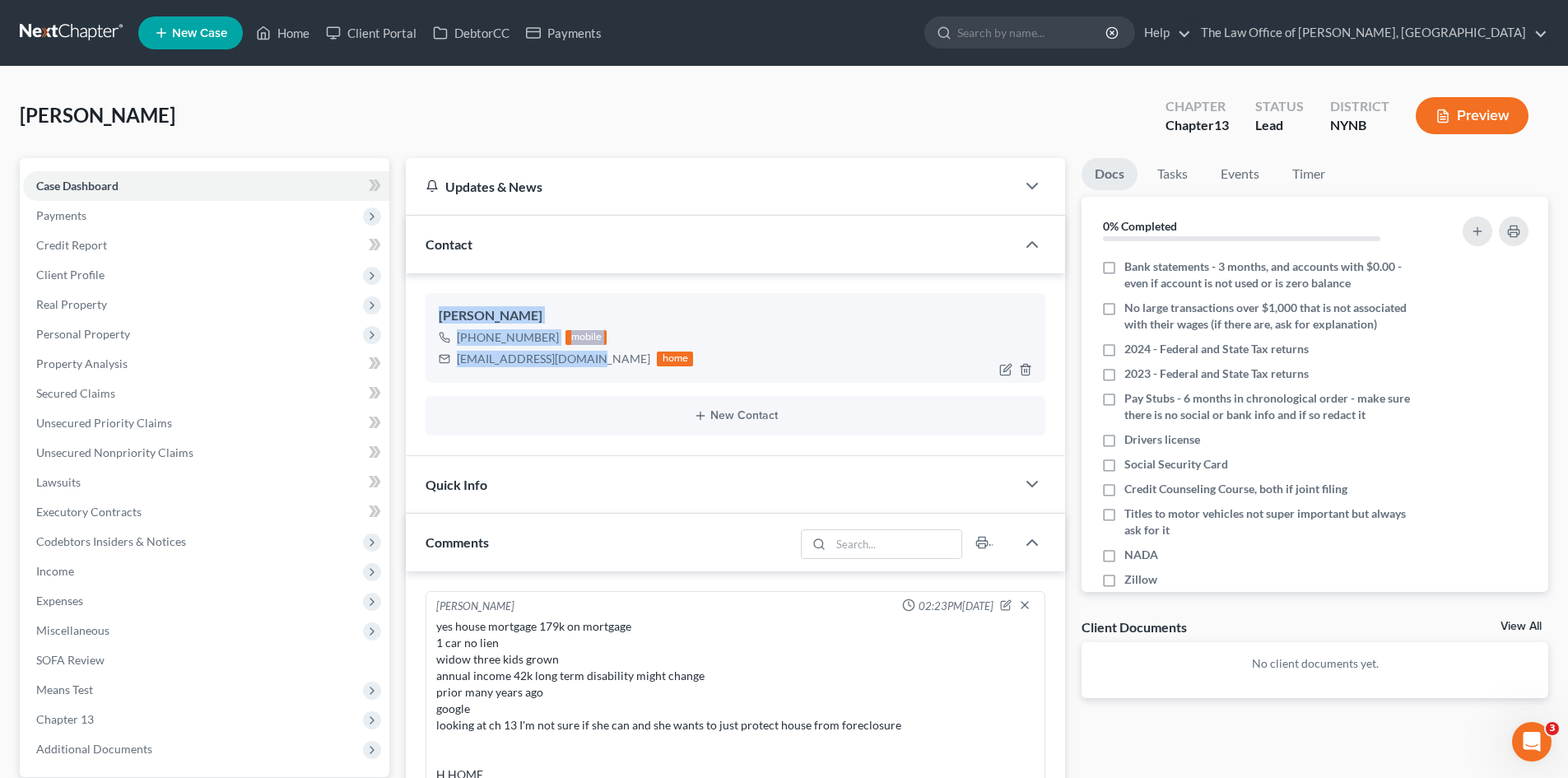
drag, startPoint x: 599, startPoint y: 370, endPoint x: 479, endPoint y: 325, distance: 128.2
click at [433, 320] on div "[PERSON_NAME] [PHONE_NUMBER] mobile [EMAIL_ADDRESS][DOMAIN_NAME] home" at bounding box center [736, 337] width 619 height 89
copy div "[PERSON_NAME] [PHONE_NUMBER] mobile [EMAIL_ADDRESS][DOMAIN_NAME]"
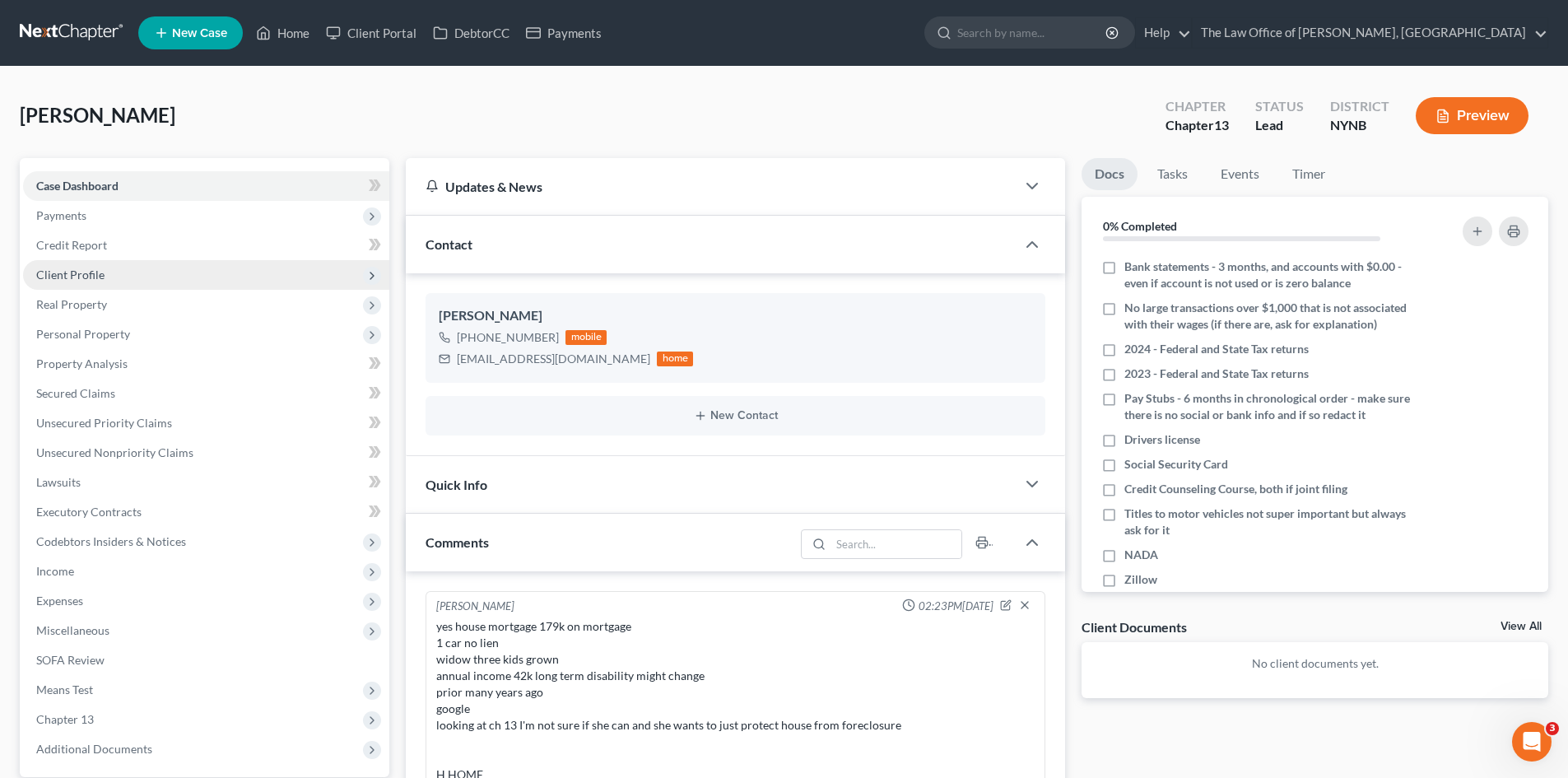
click at [79, 280] on span "Client Profile" at bounding box center [70, 275] width 69 height 14
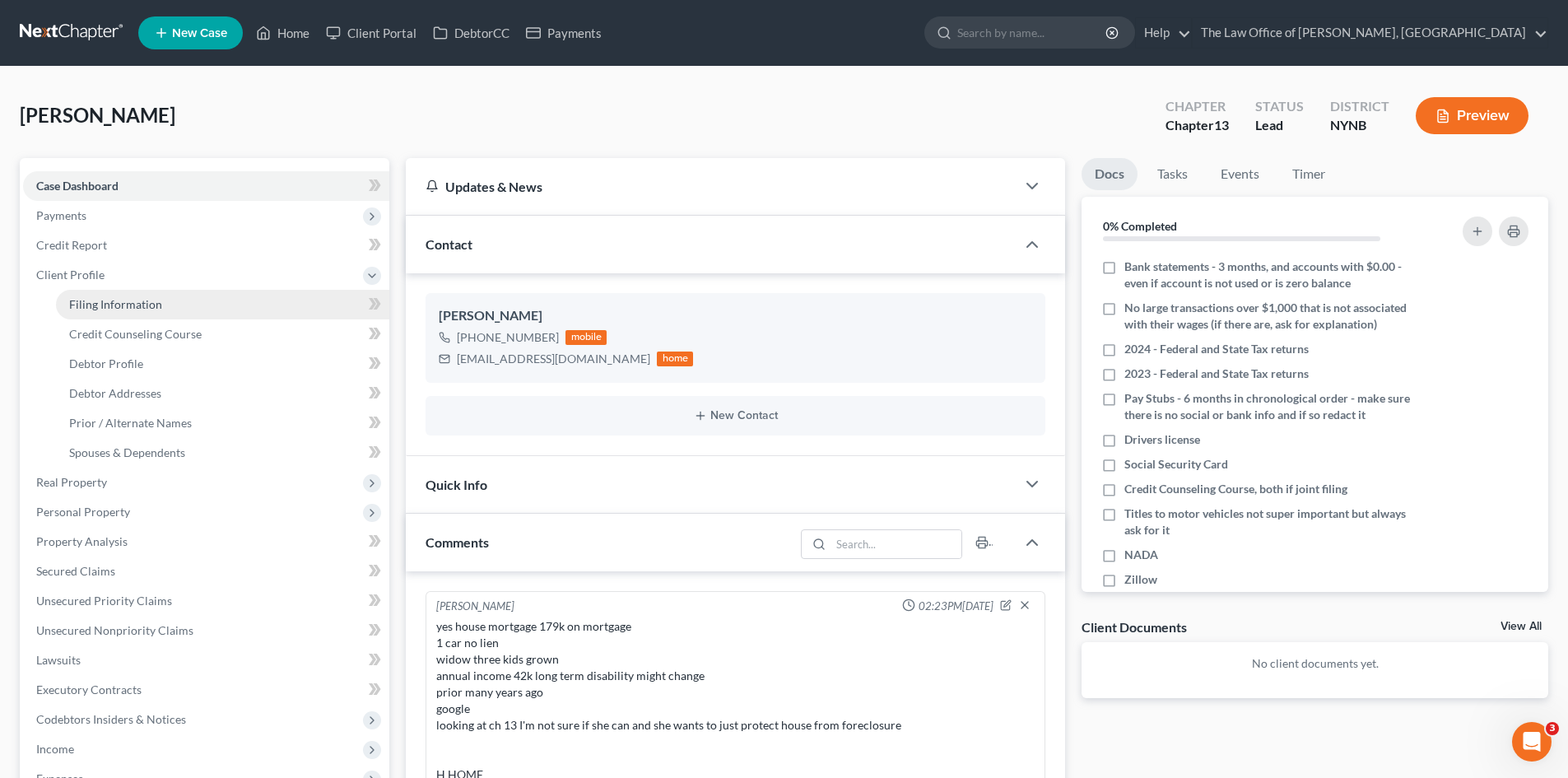
click at [177, 310] on link "Filing Information" at bounding box center [223, 305] width 333 height 30
select select "1"
select select "0"
select select "3"
select select "54"
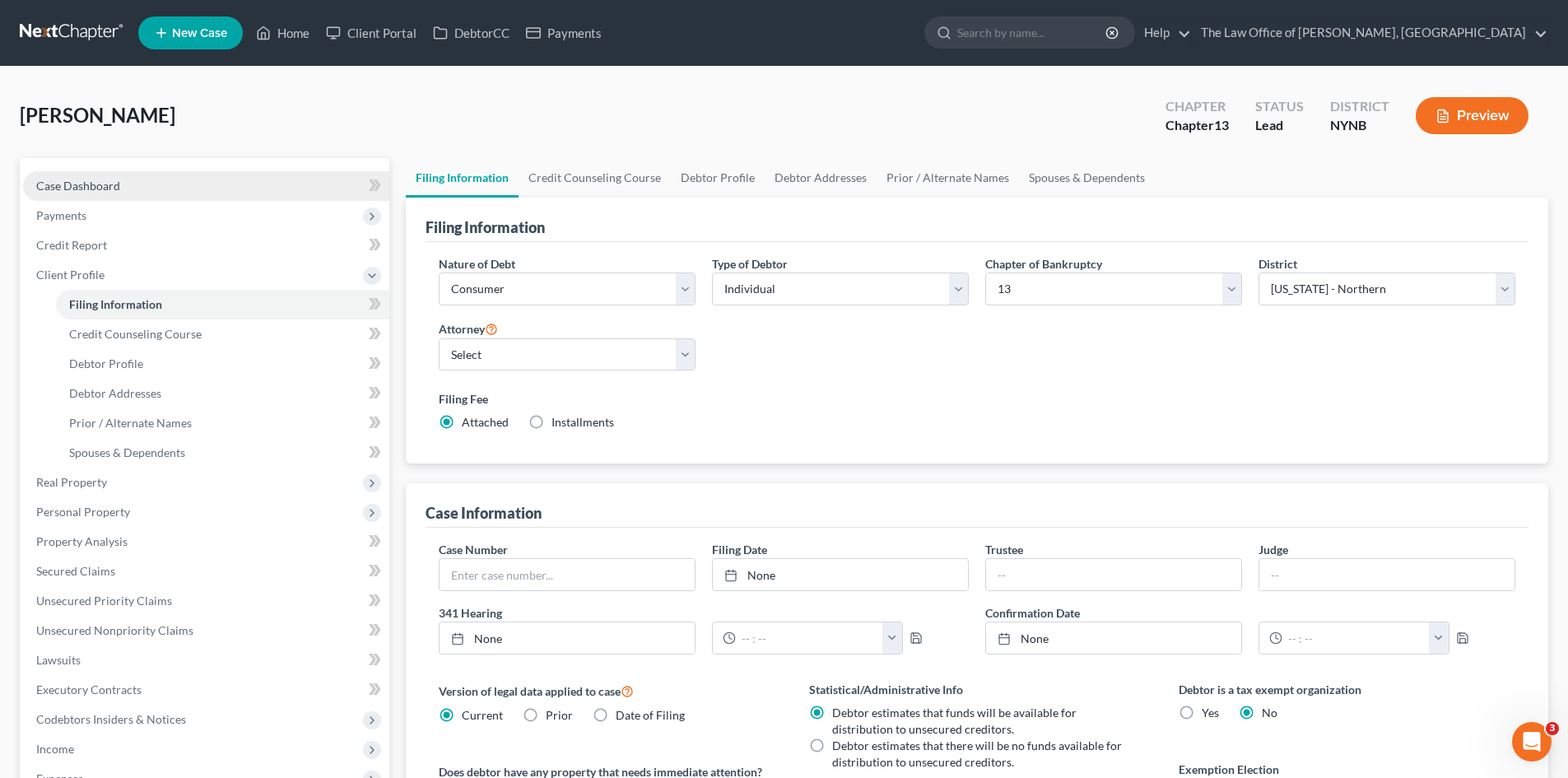
click at [95, 189] on span "Case Dashboard" at bounding box center [77, 186] width 84 height 14
select select "10"
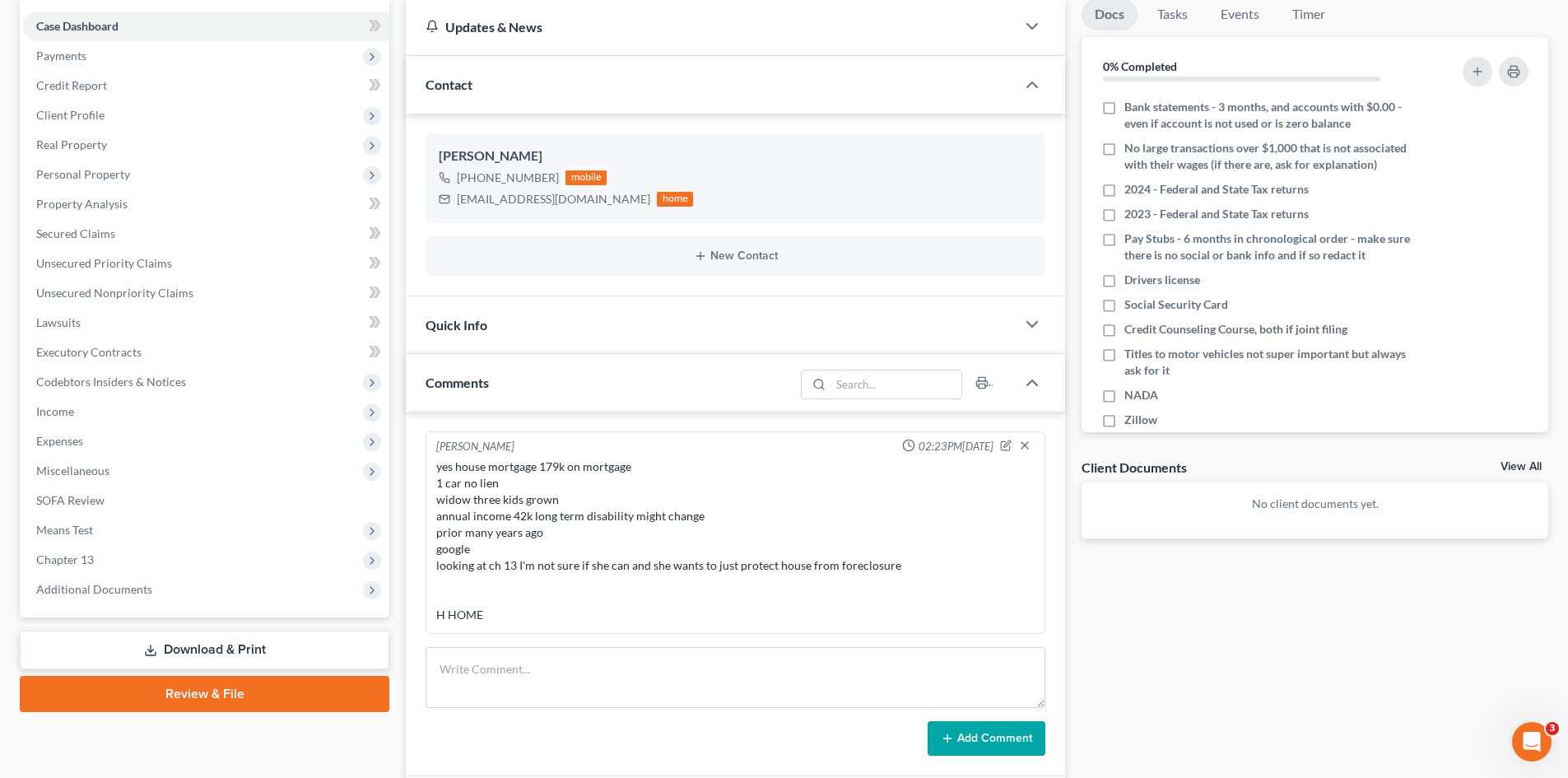
scroll to position [165, 0]
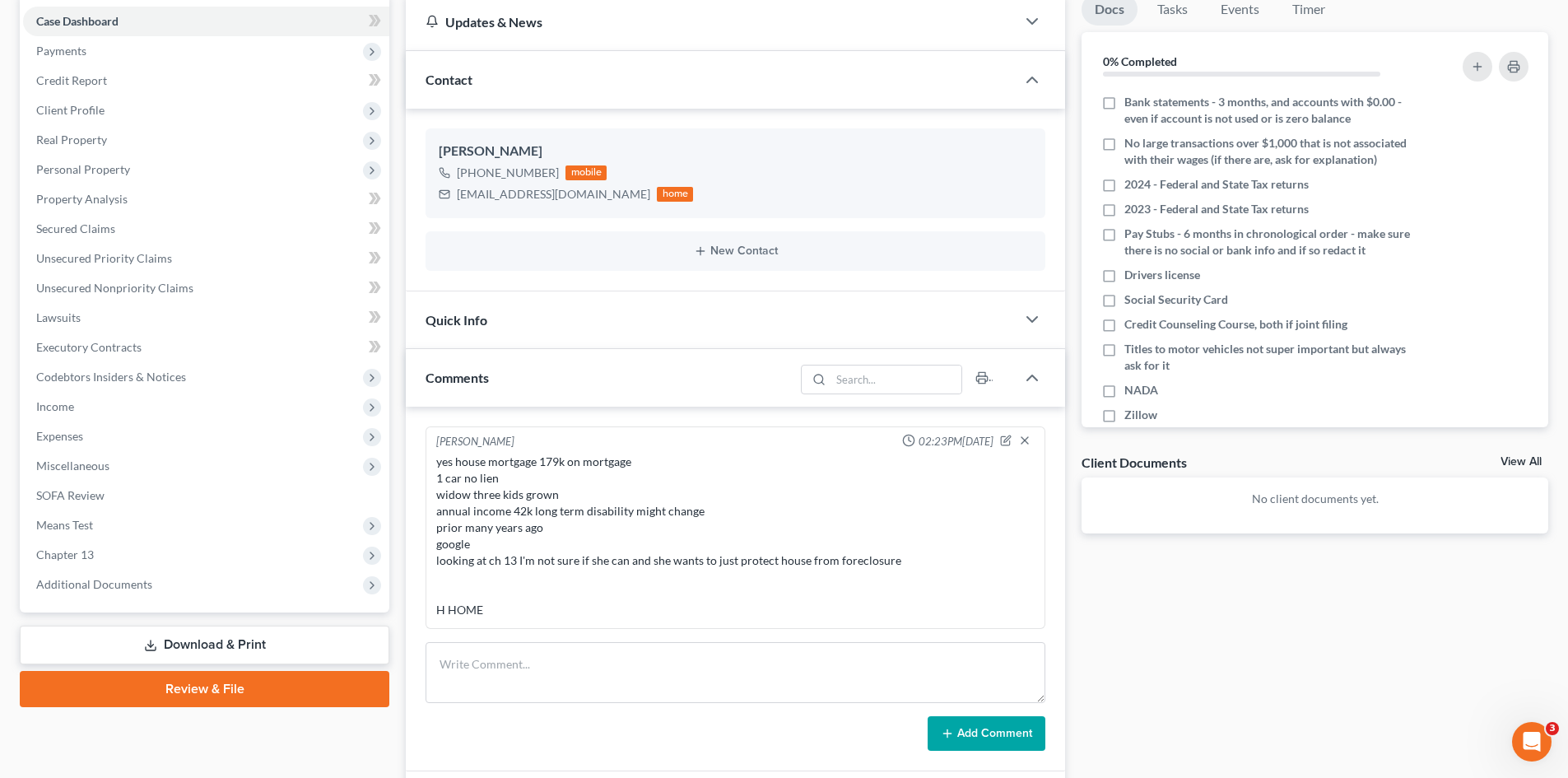
click at [539, 330] on div "Quick Info" at bounding box center [710, 319] width 610 height 57
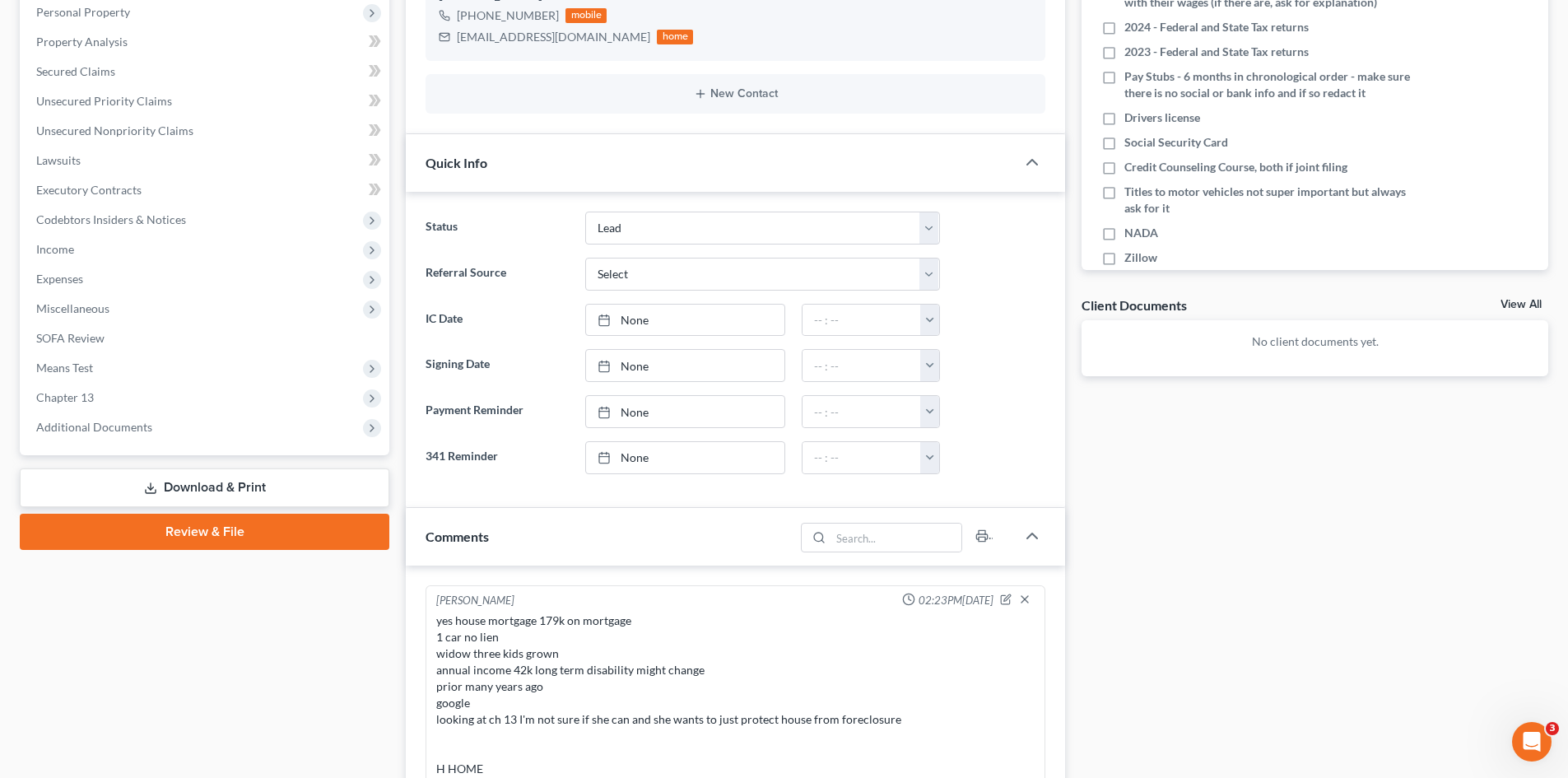
scroll to position [329, 0]
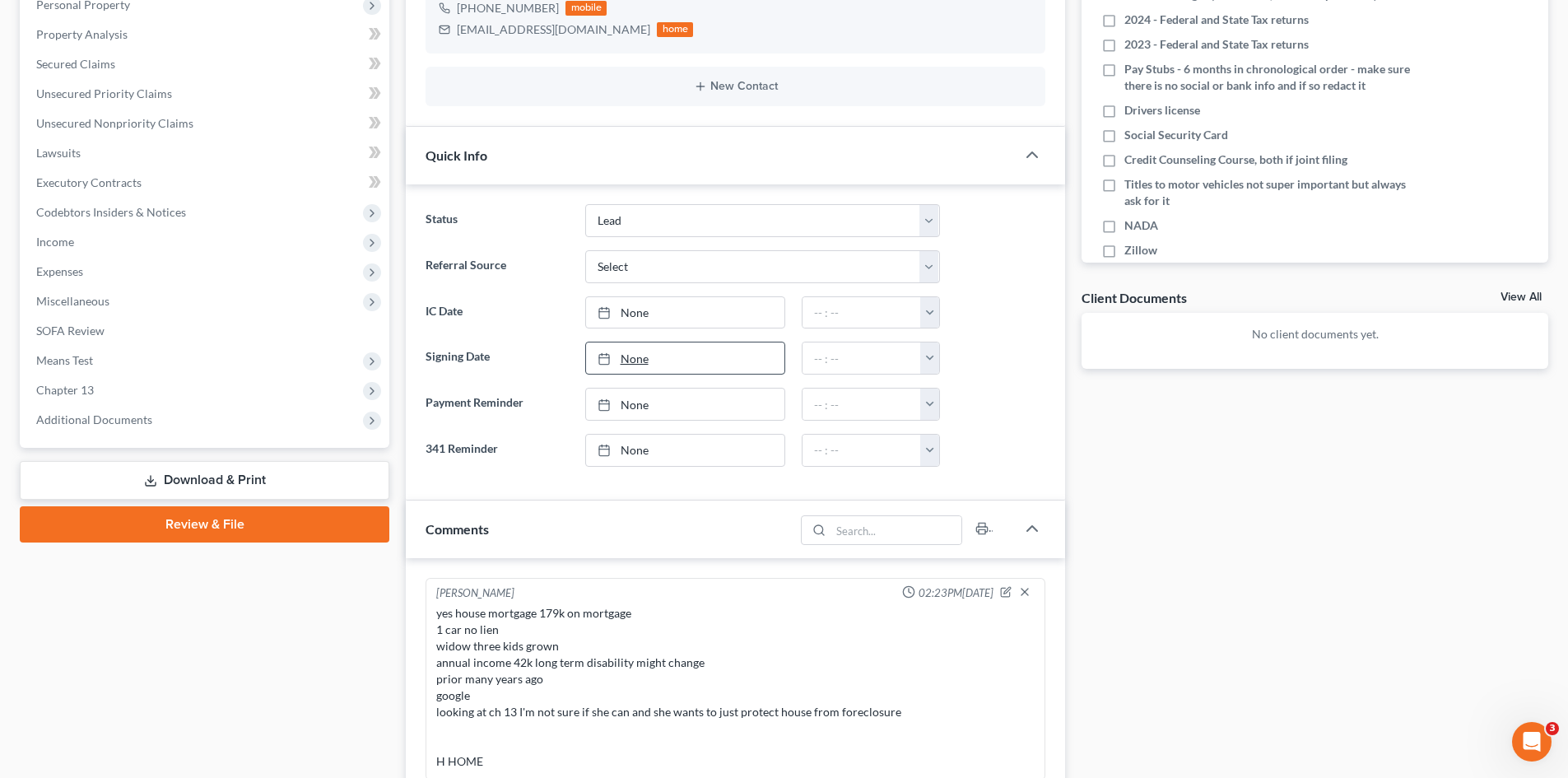
click at [646, 356] on link "None" at bounding box center [685, 358] width 198 height 32
type input "[DATE]"
click at [926, 359] on button "button" at bounding box center [930, 358] width 19 height 32
click at [949, 456] on link "1:00pm" at bounding box center [966, 455] width 92 height 28
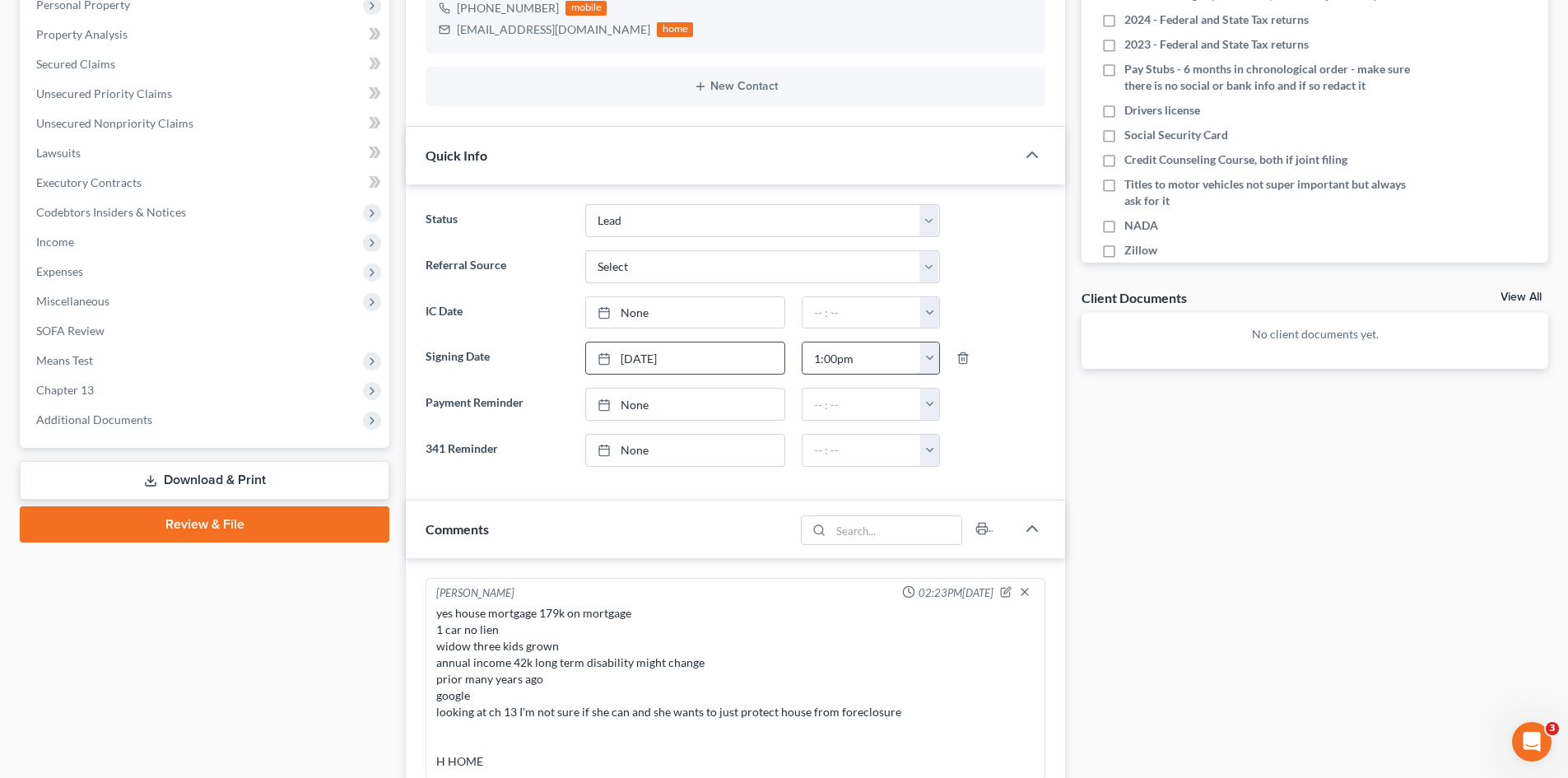
click at [835, 362] on input "1:00pm" at bounding box center [861, 358] width 119 height 32
type input "1:15pm"
click at [999, 412] on div at bounding box center [1000, 404] width 106 height 33
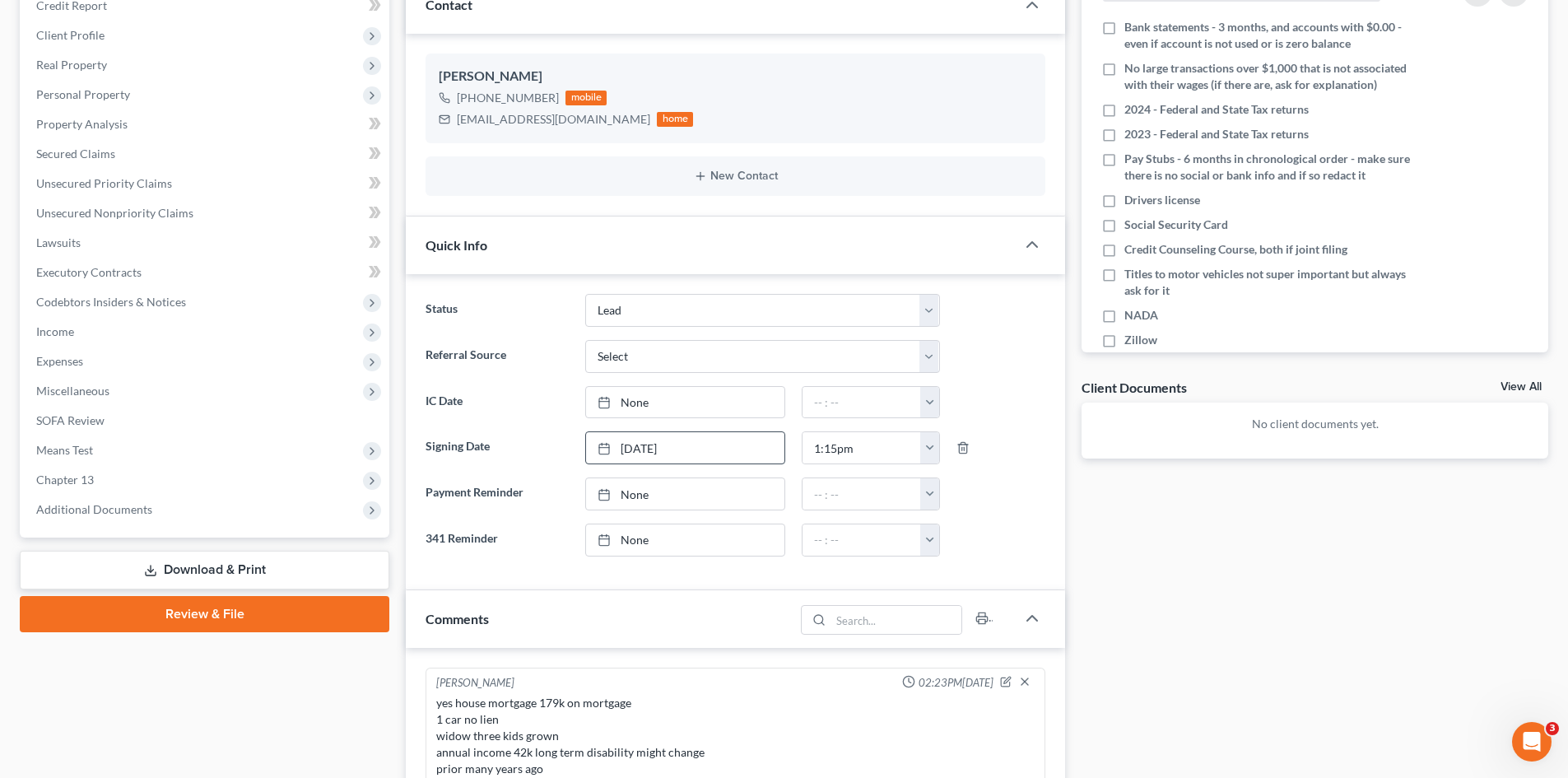
scroll to position [0, 0]
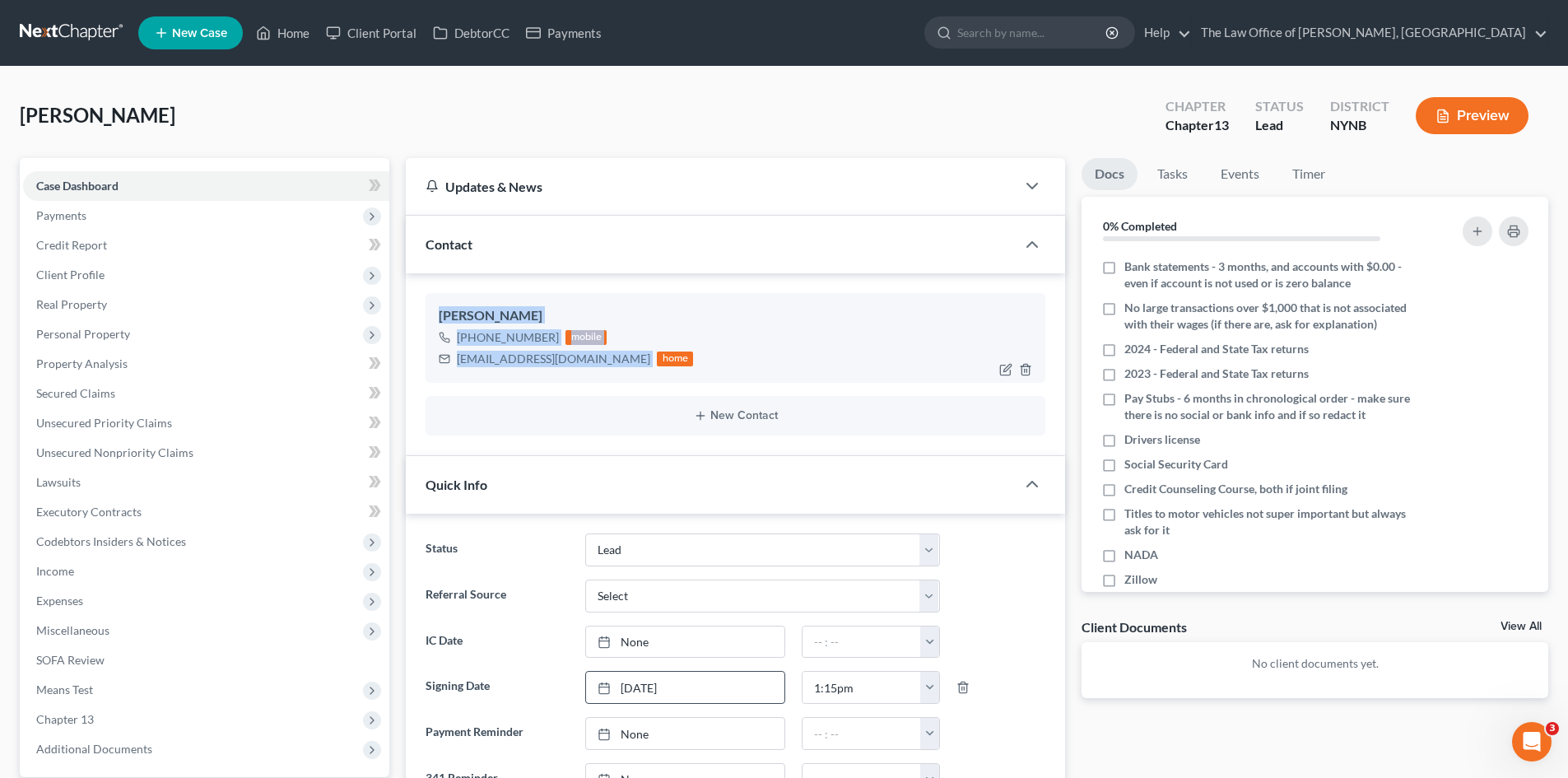
drag, startPoint x: 599, startPoint y: 363, endPoint x: 436, endPoint y: 310, distance: 171.4
click at [436, 310] on div "[PERSON_NAME] [PHONE_NUMBER] mobile [EMAIL_ADDRESS][DOMAIN_NAME] home" at bounding box center [736, 337] width 619 height 89
copy div "[PERSON_NAME] [PHONE_NUMBER] mobile [EMAIL_ADDRESS][DOMAIN_NAME]"
